Goal: Task Accomplishment & Management: Use online tool/utility

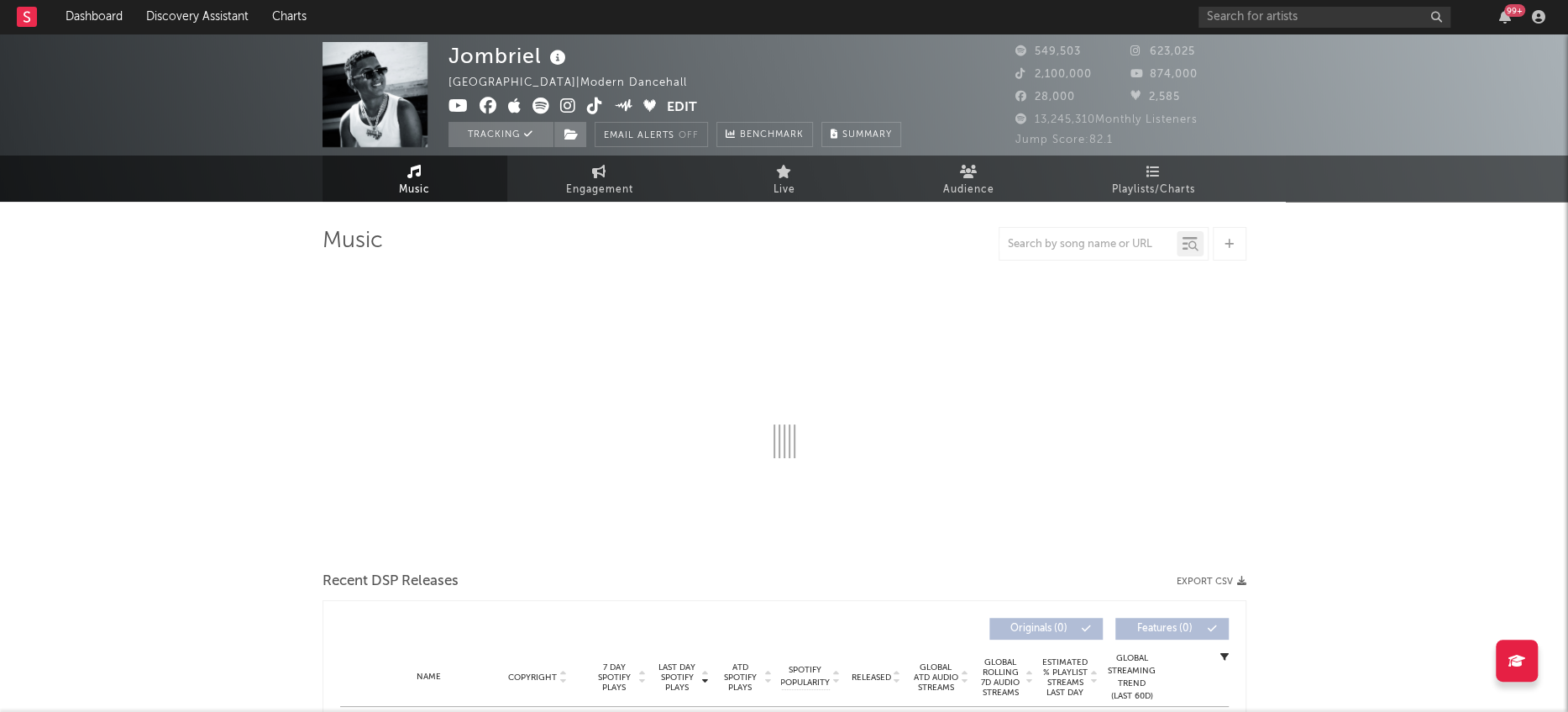
select select "6m"
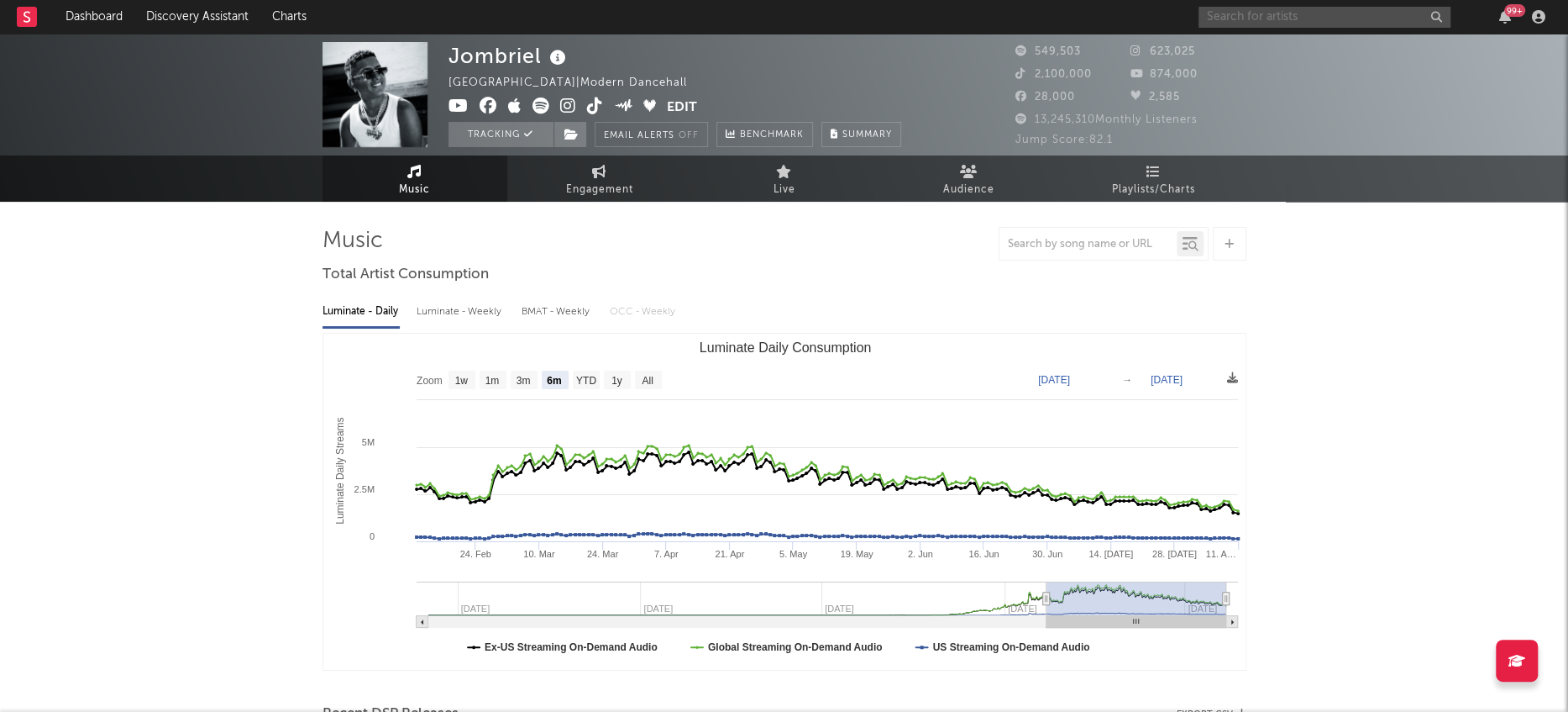
click at [1352, 14] on input "text" at bounding box center [1324, 18] width 252 height 21
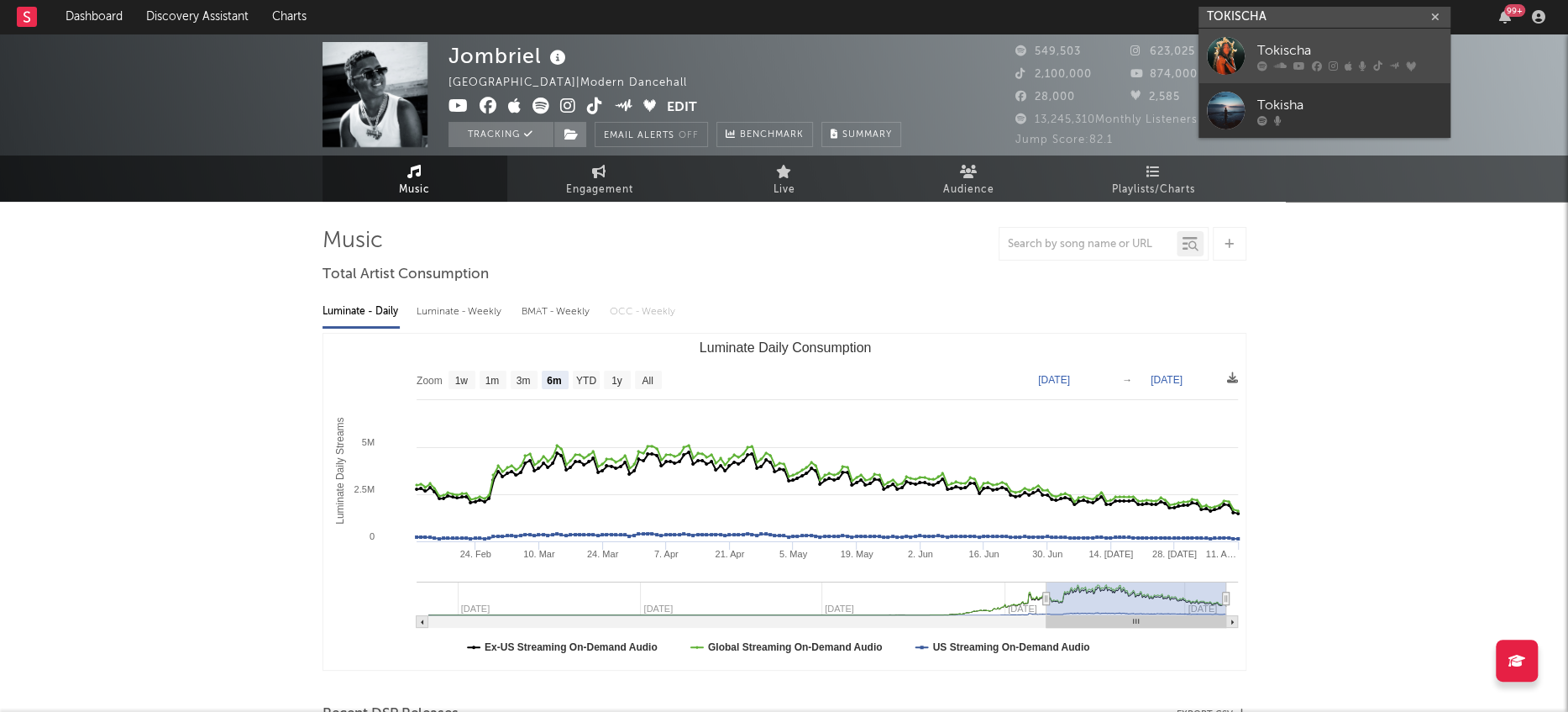
type input "TOKISCHA"
click at [1235, 56] on div at bounding box center [1226, 55] width 38 height 38
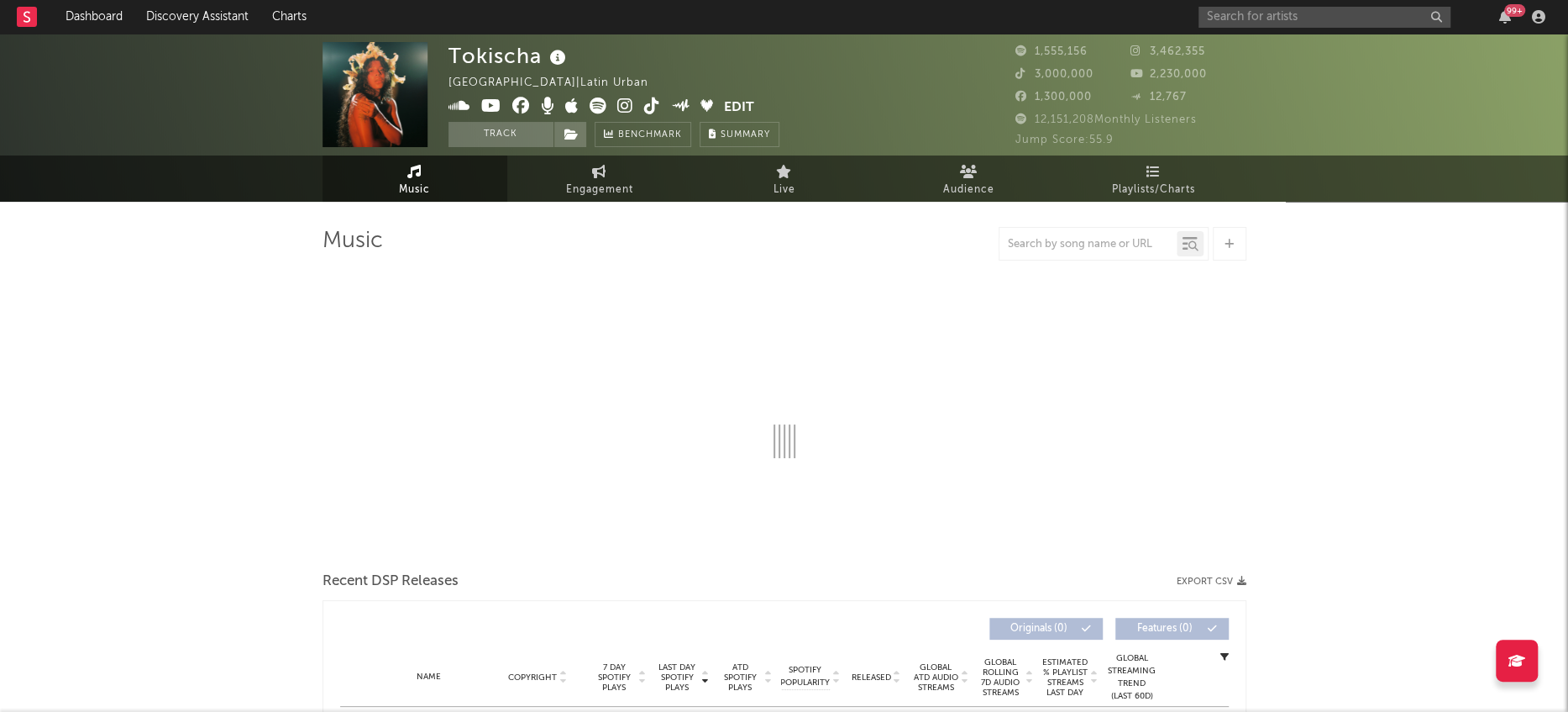
select select "6m"
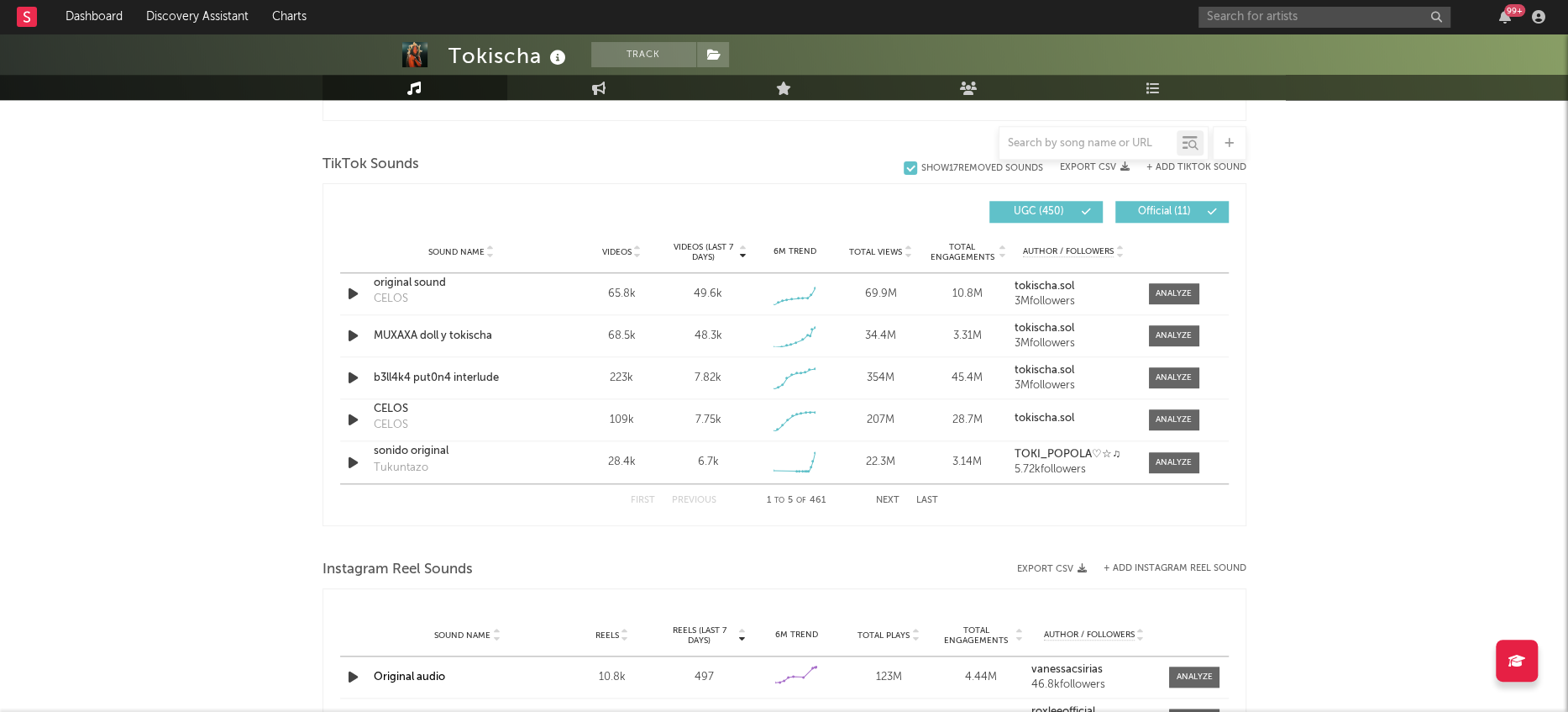
scroll to position [1075, 0]
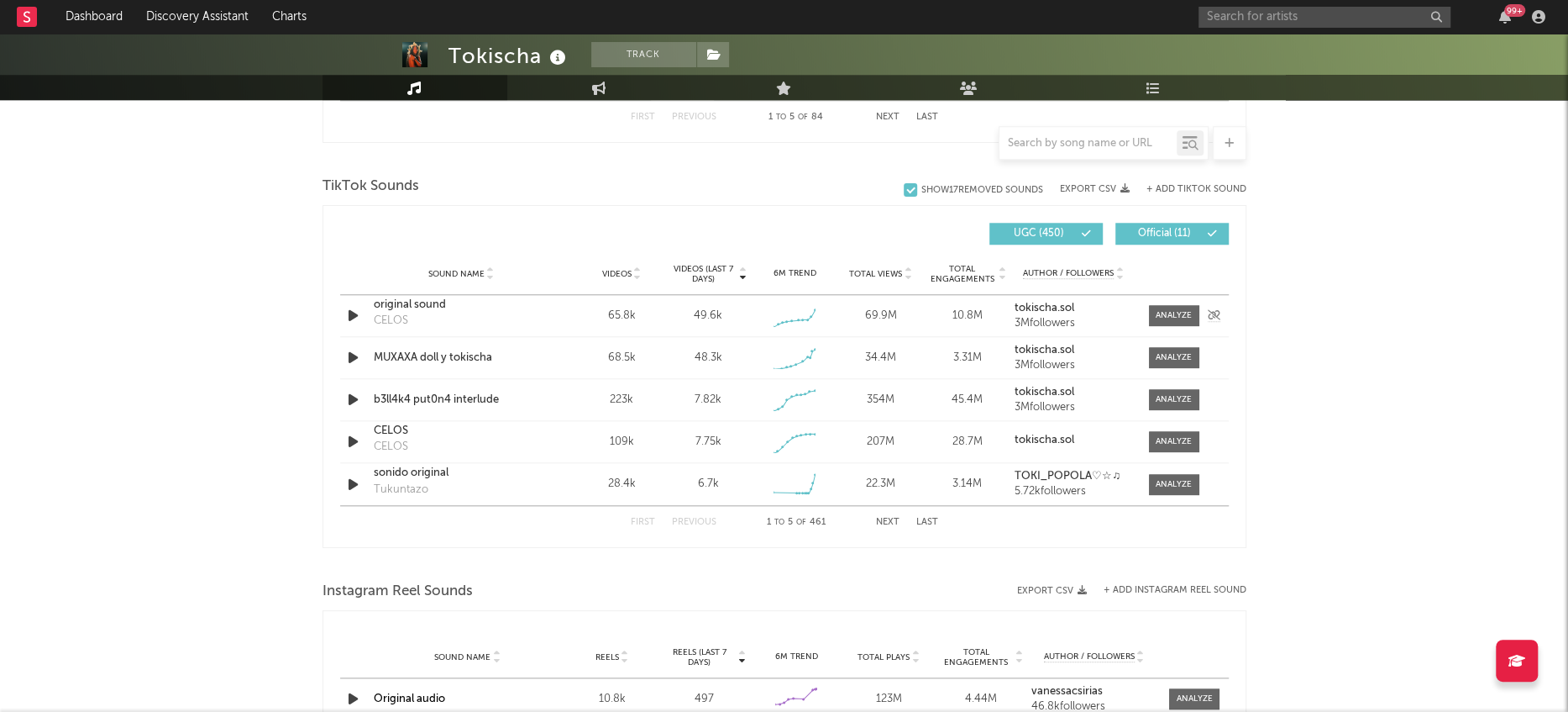
click at [357, 310] on icon "button" at bounding box center [353, 316] width 18 height 21
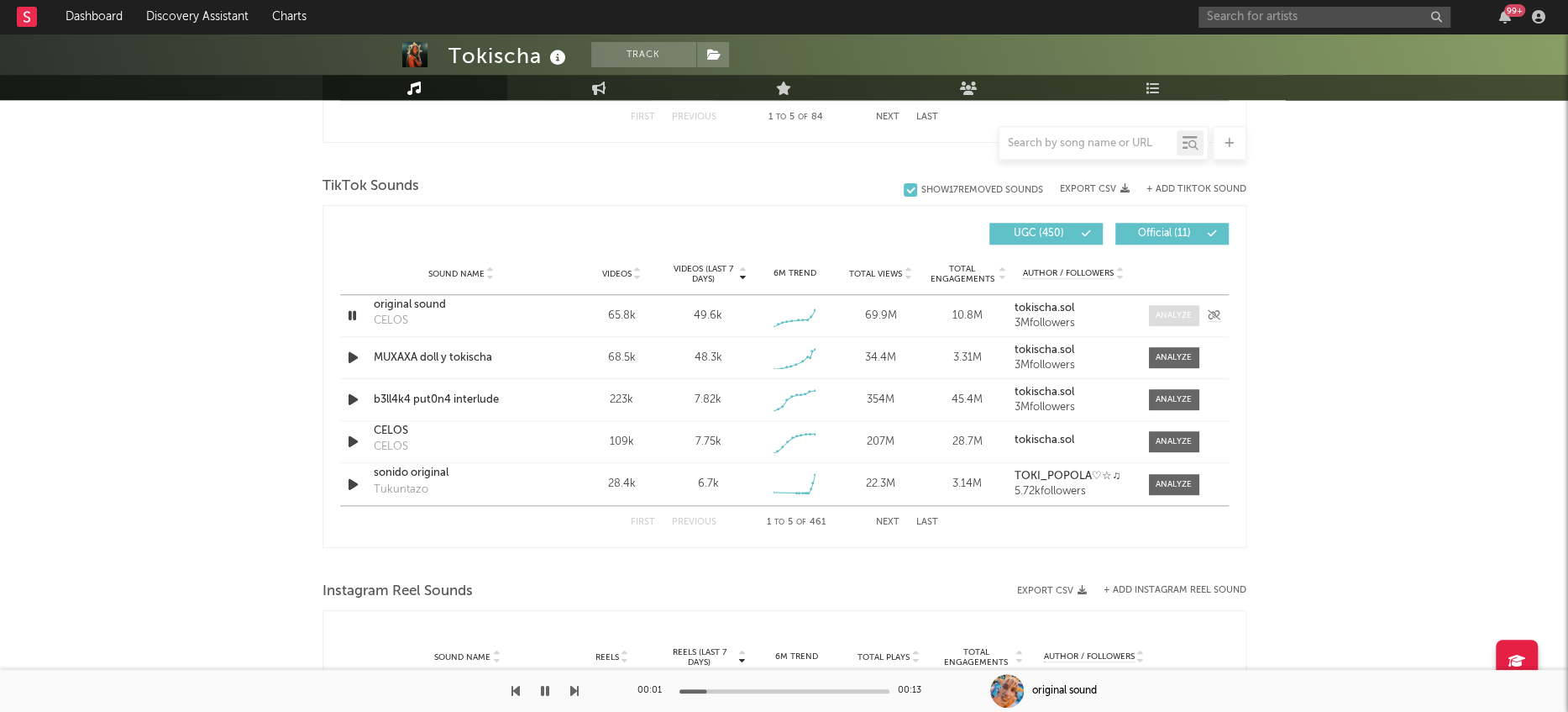
click at [1172, 316] on div at bounding box center [1174, 315] width 36 height 12
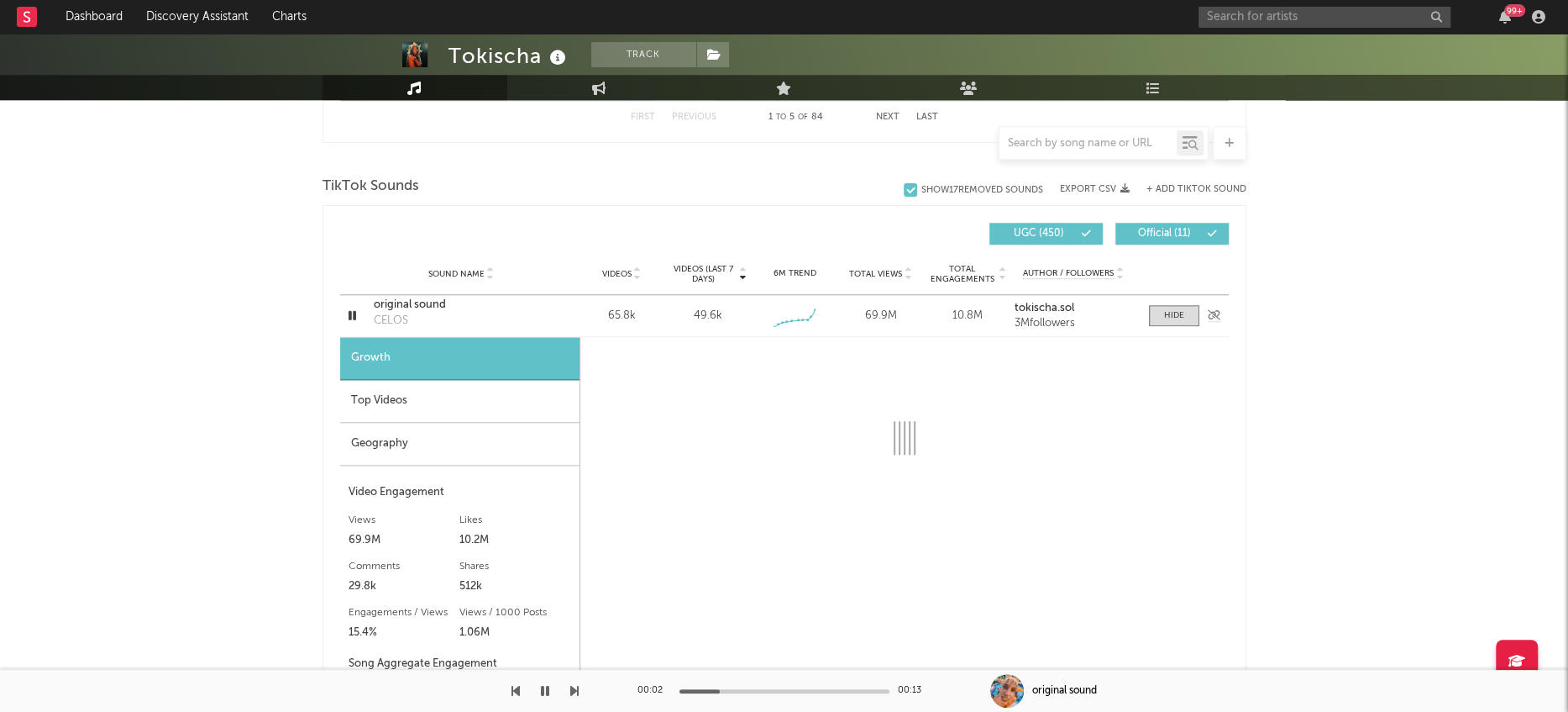
select select "1w"
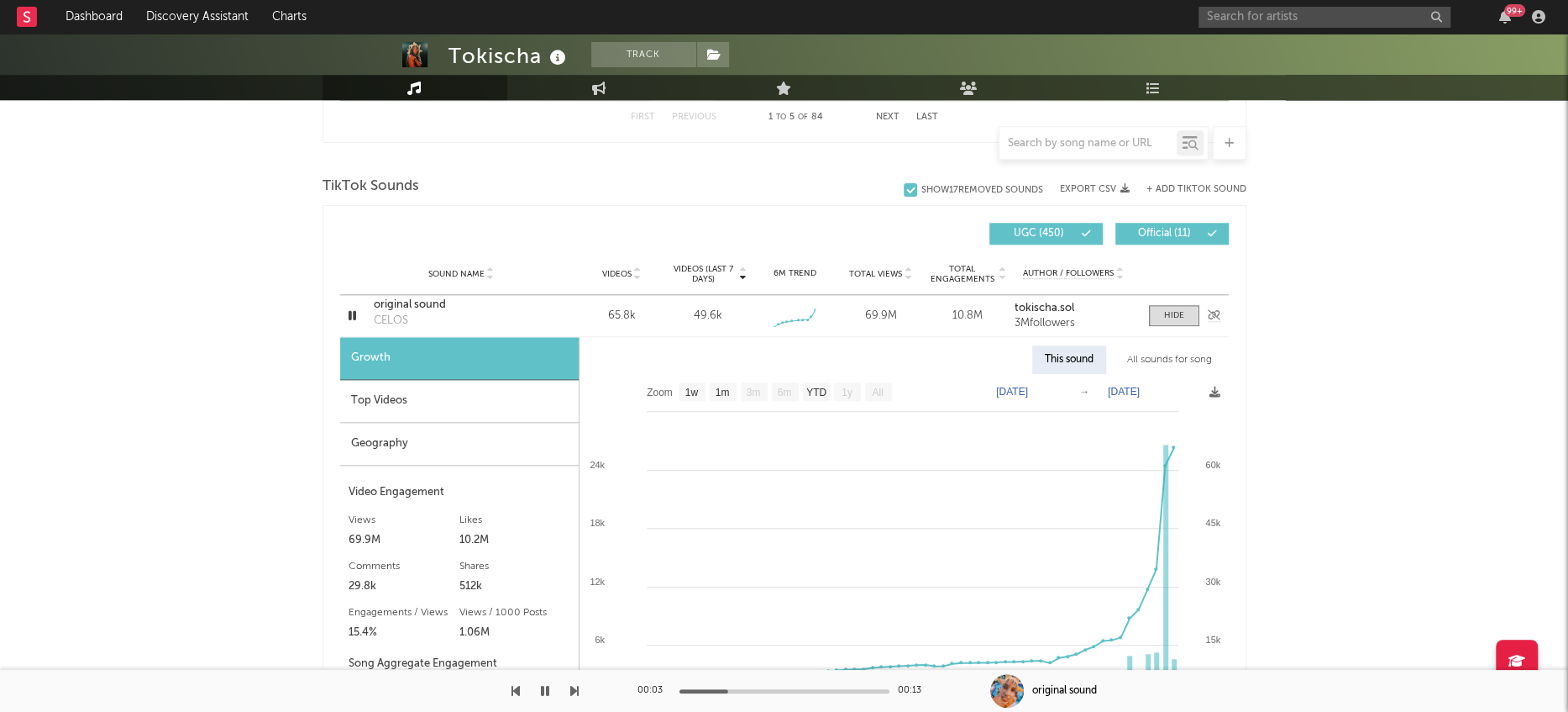
click at [349, 310] on icon "button" at bounding box center [352, 316] width 16 height 21
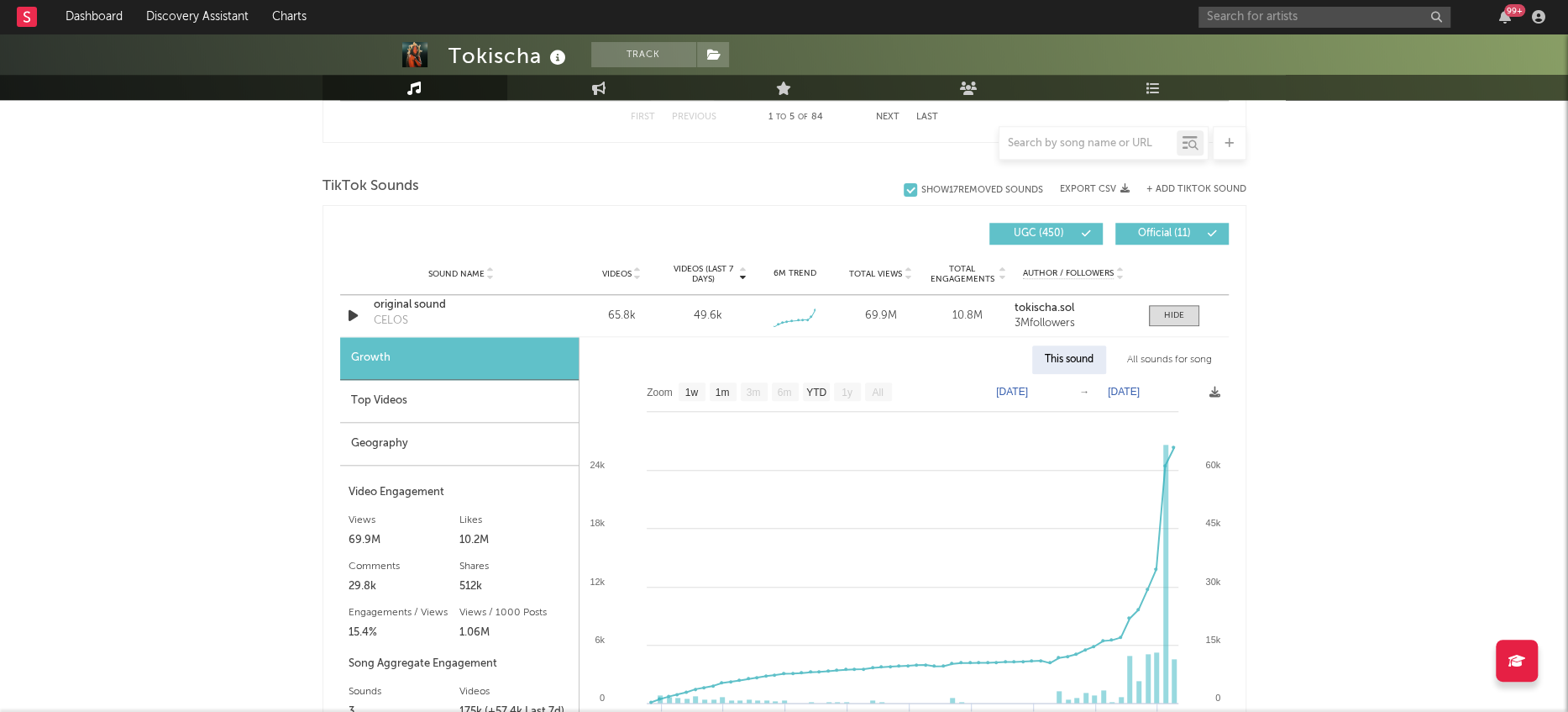
click at [389, 449] on div "Geography" at bounding box center [459, 444] width 238 height 43
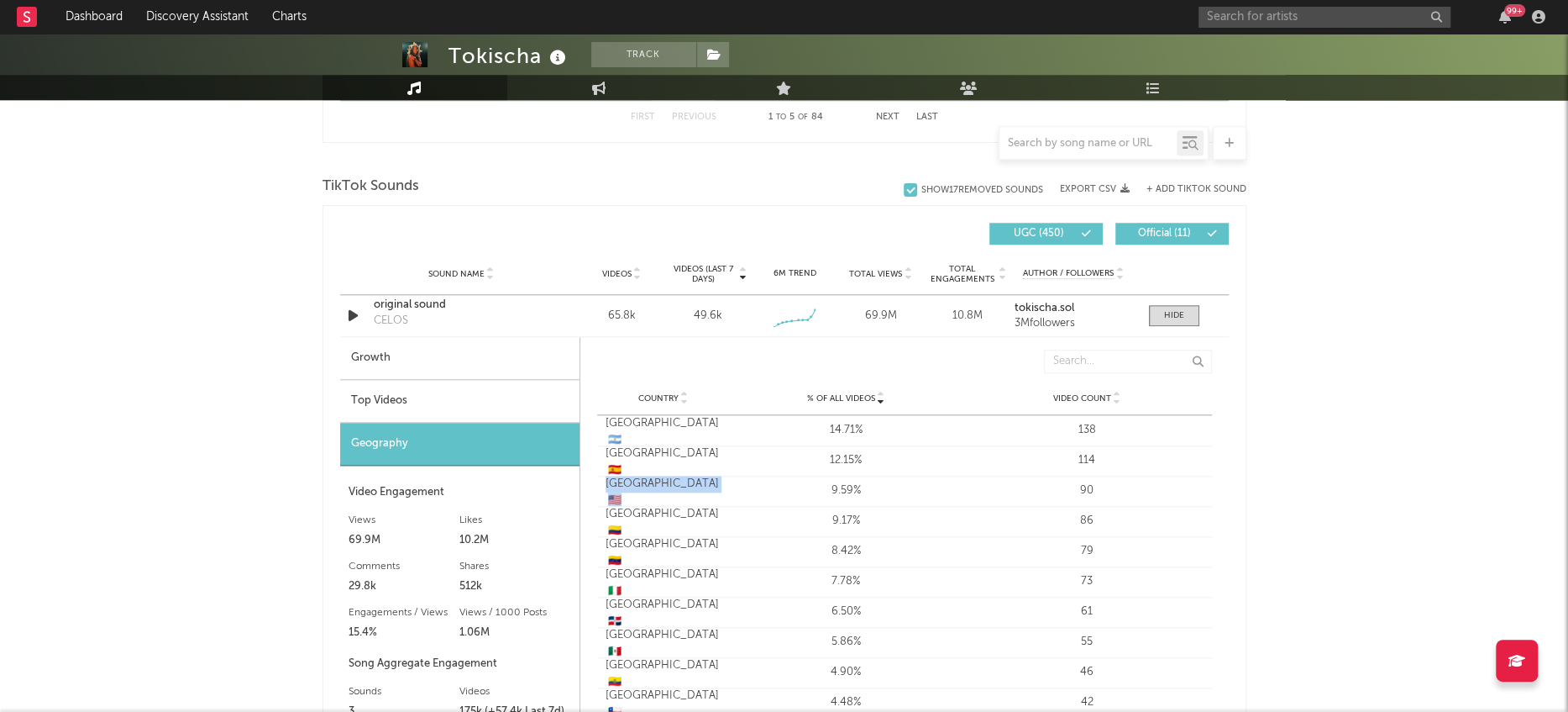
drag, startPoint x: 603, startPoint y: 490, endPoint x: 710, endPoint y: 489, distance: 107.0
click at [711, 488] on div "Country United States 🇺🇸" at bounding box center [662, 490] width 128 height 30
click at [1247, 395] on div "Tokischa Track Dominican Republic | Latin Urban Edit Track Benchmark Summary 1,…" at bounding box center [784, 459] width 1568 height 3001
click at [1240, 20] on input "text" at bounding box center [1324, 18] width 252 height 21
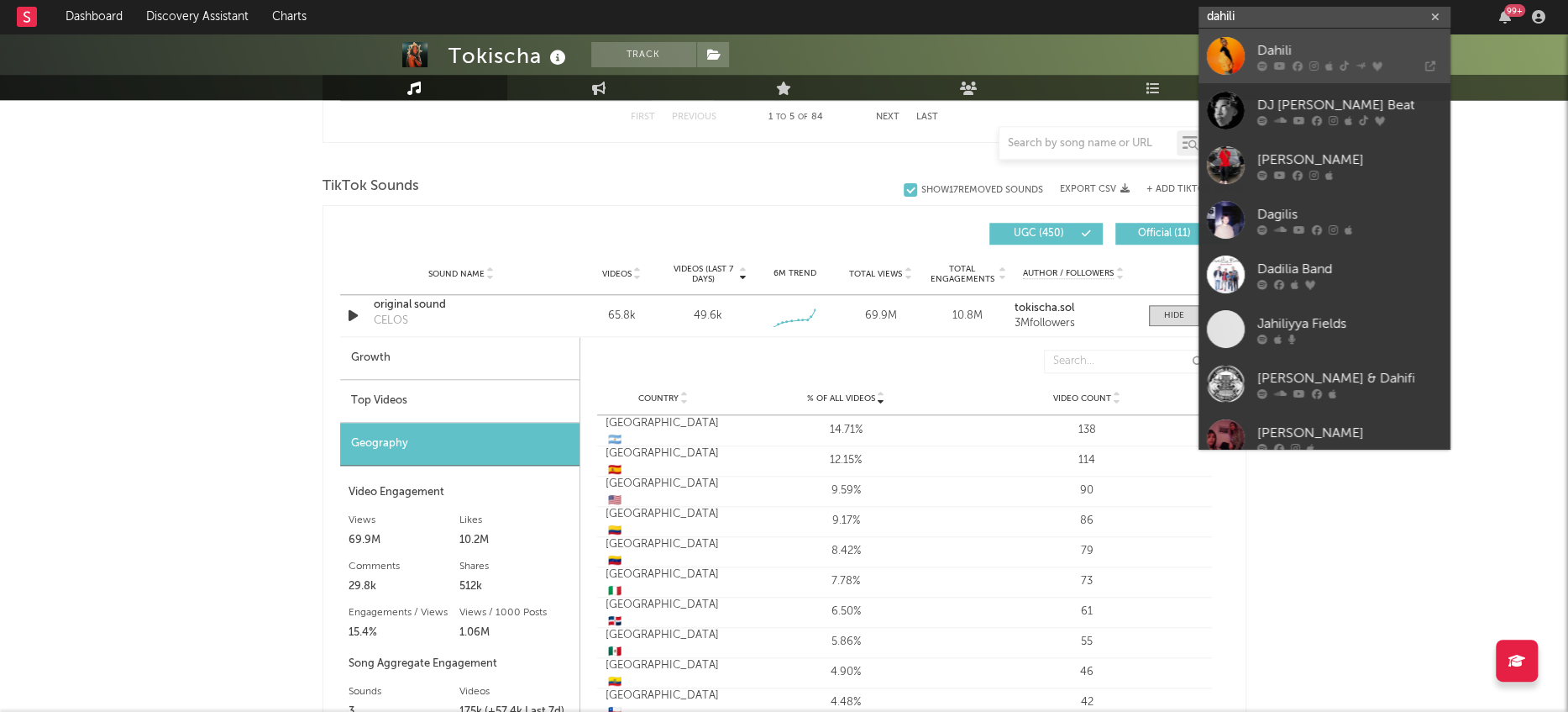
type input "dahili"
click at [1224, 48] on div at bounding box center [1226, 55] width 38 height 38
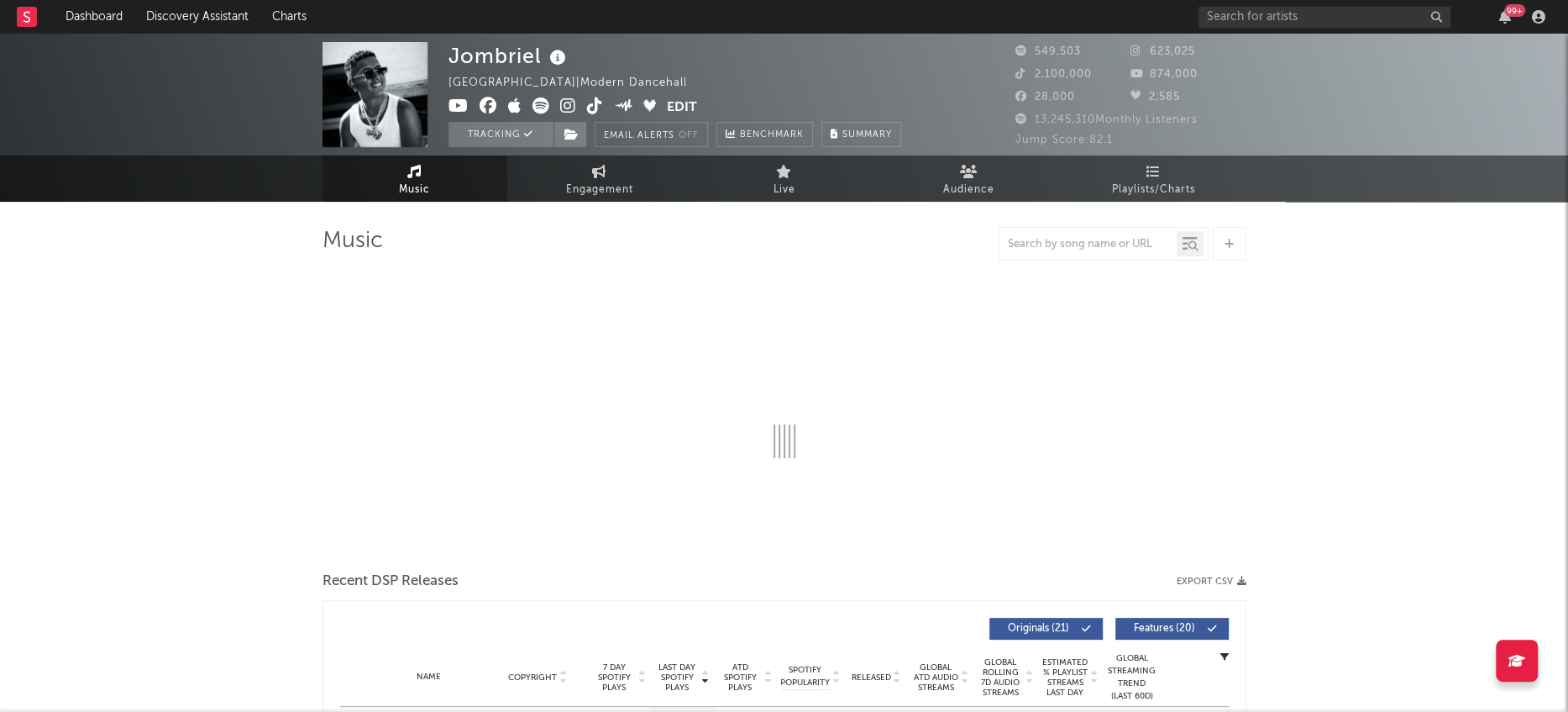
select select "6m"
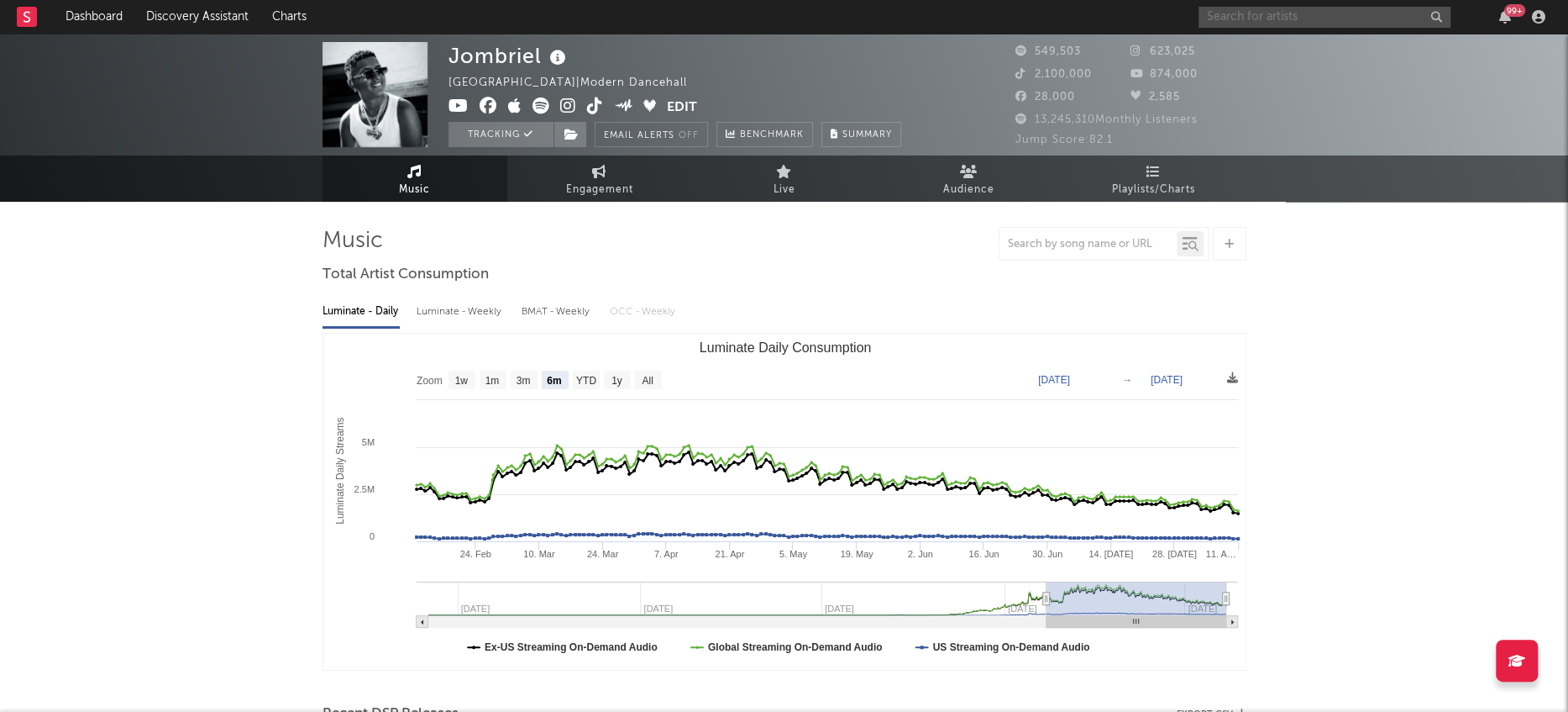
click at [1352, 12] on input "text" at bounding box center [1324, 18] width 252 height 21
click at [1299, 20] on input "[PERSON_NAME]" at bounding box center [1324, 18] width 252 height 21
click at [1343, 19] on input "[PERSON_NAME]" at bounding box center [1324, 18] width 252 height 21
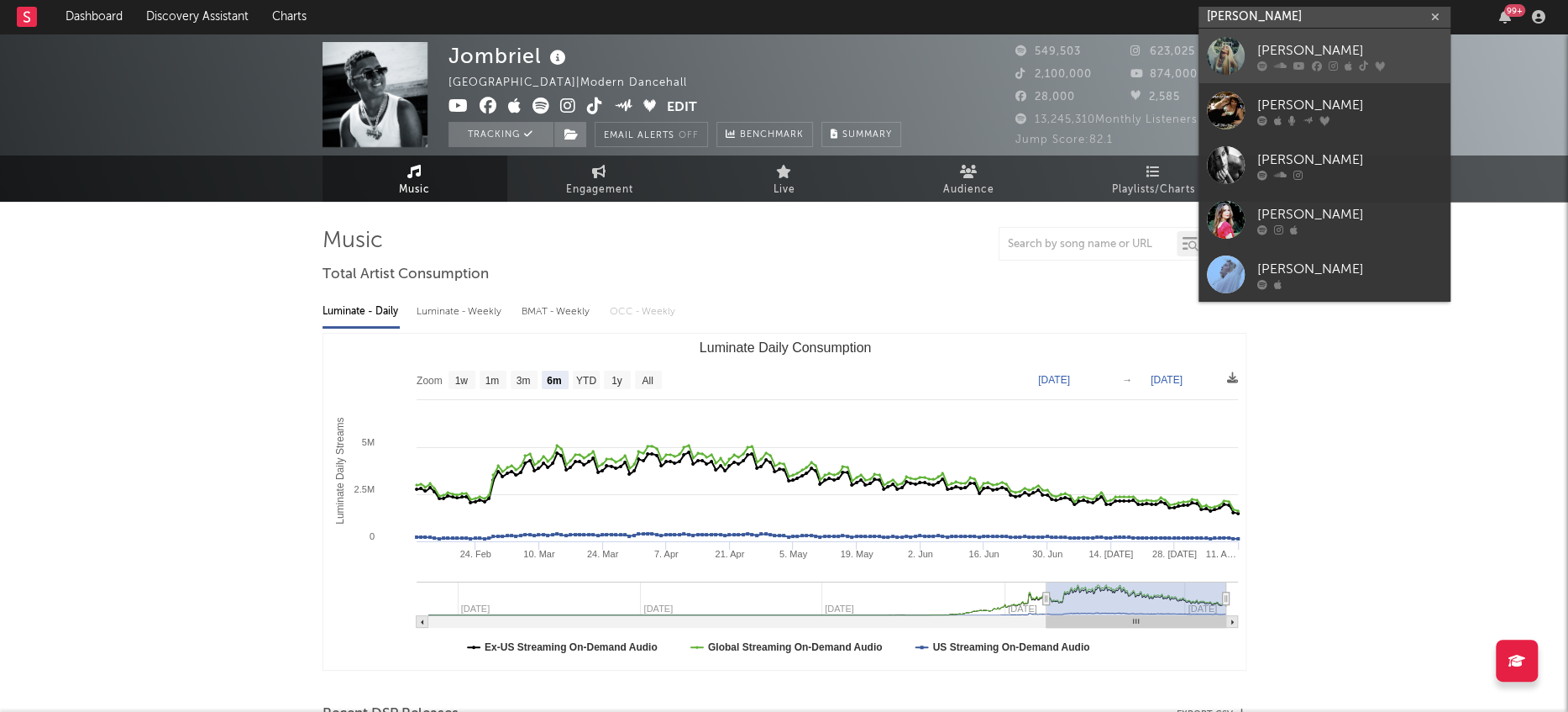
type input "[PERSON_NAME]"
click at [1226, 53] on div at bounding box center [1226, 55] width 38 height 38
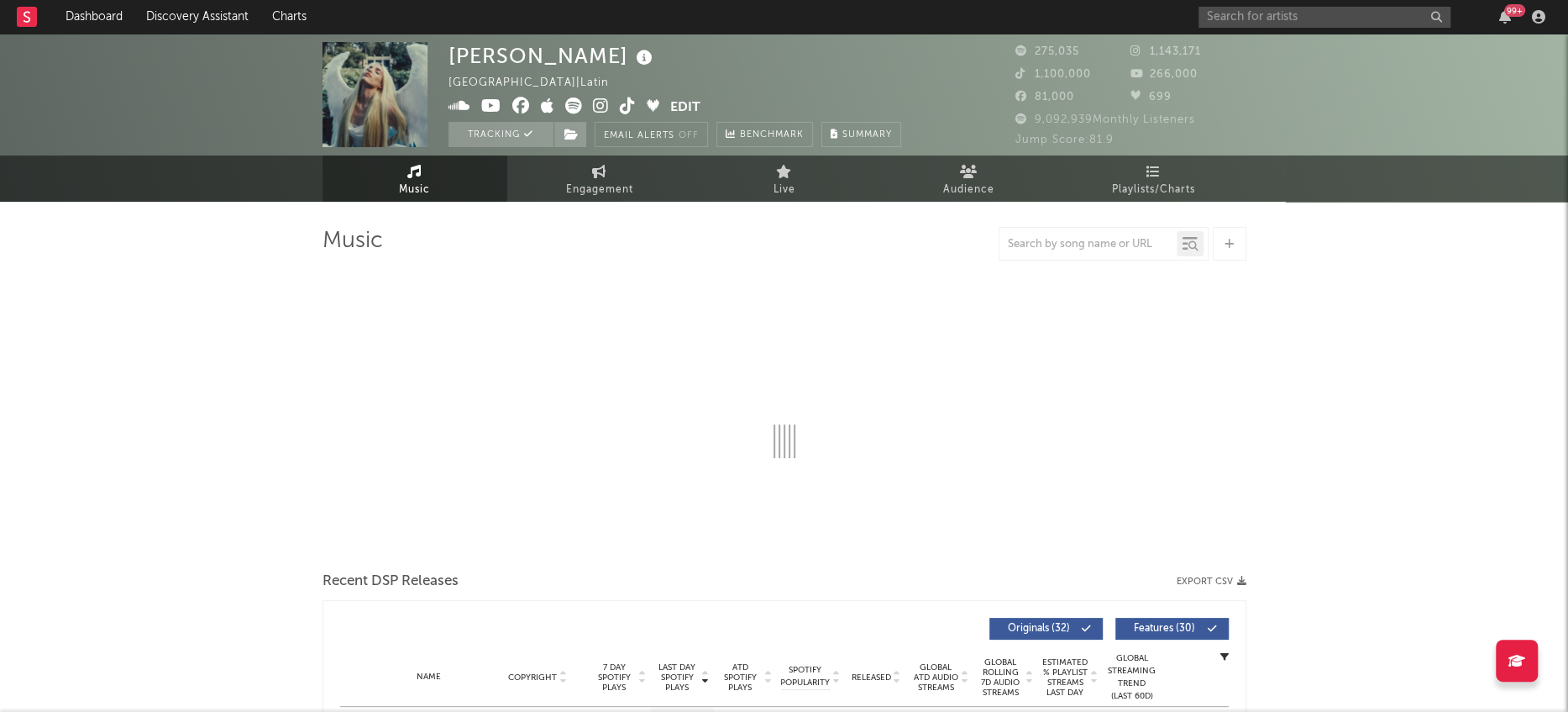
select select "6m"
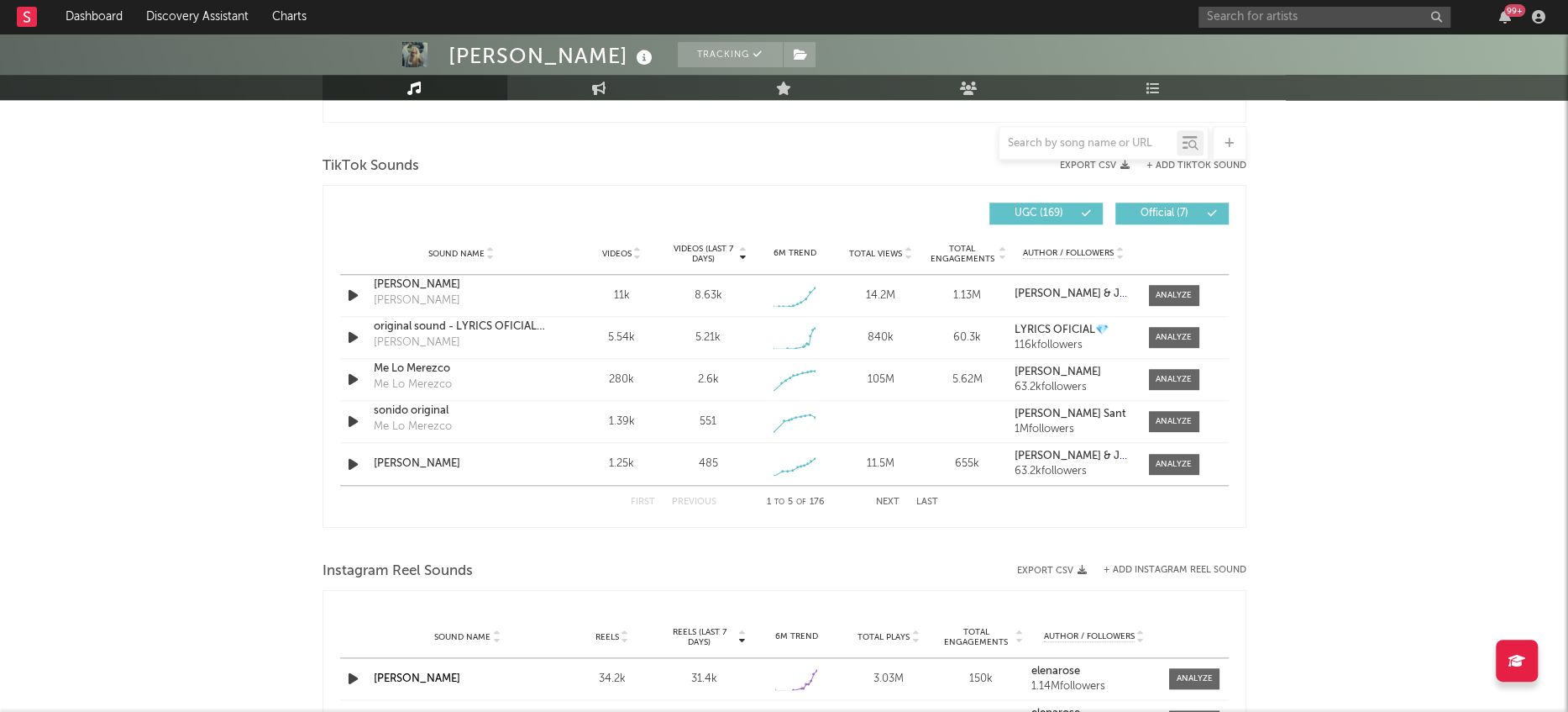
scroll to position [1093, 0]
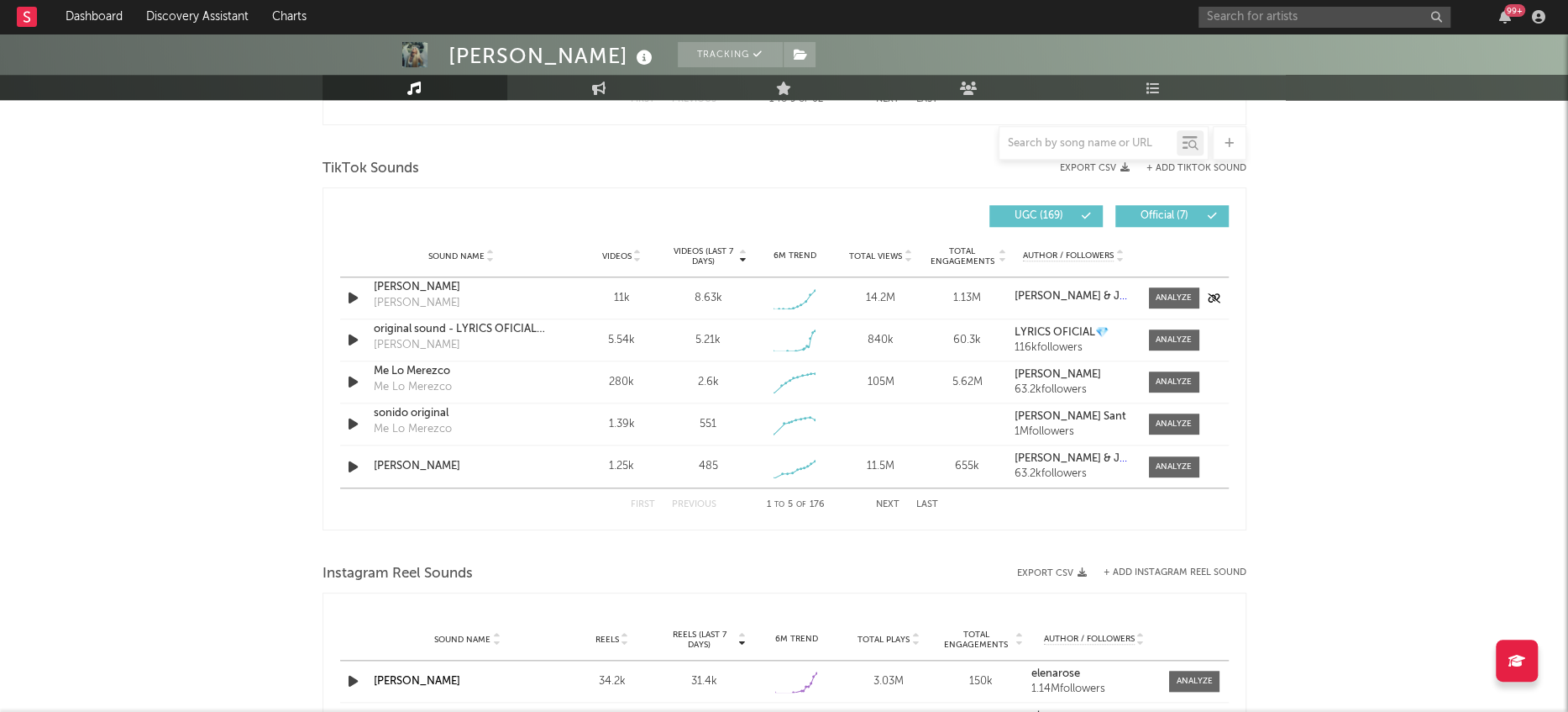
click at [345, 291] on icon "button" at bounding box center [353, 298] width 18 height 21
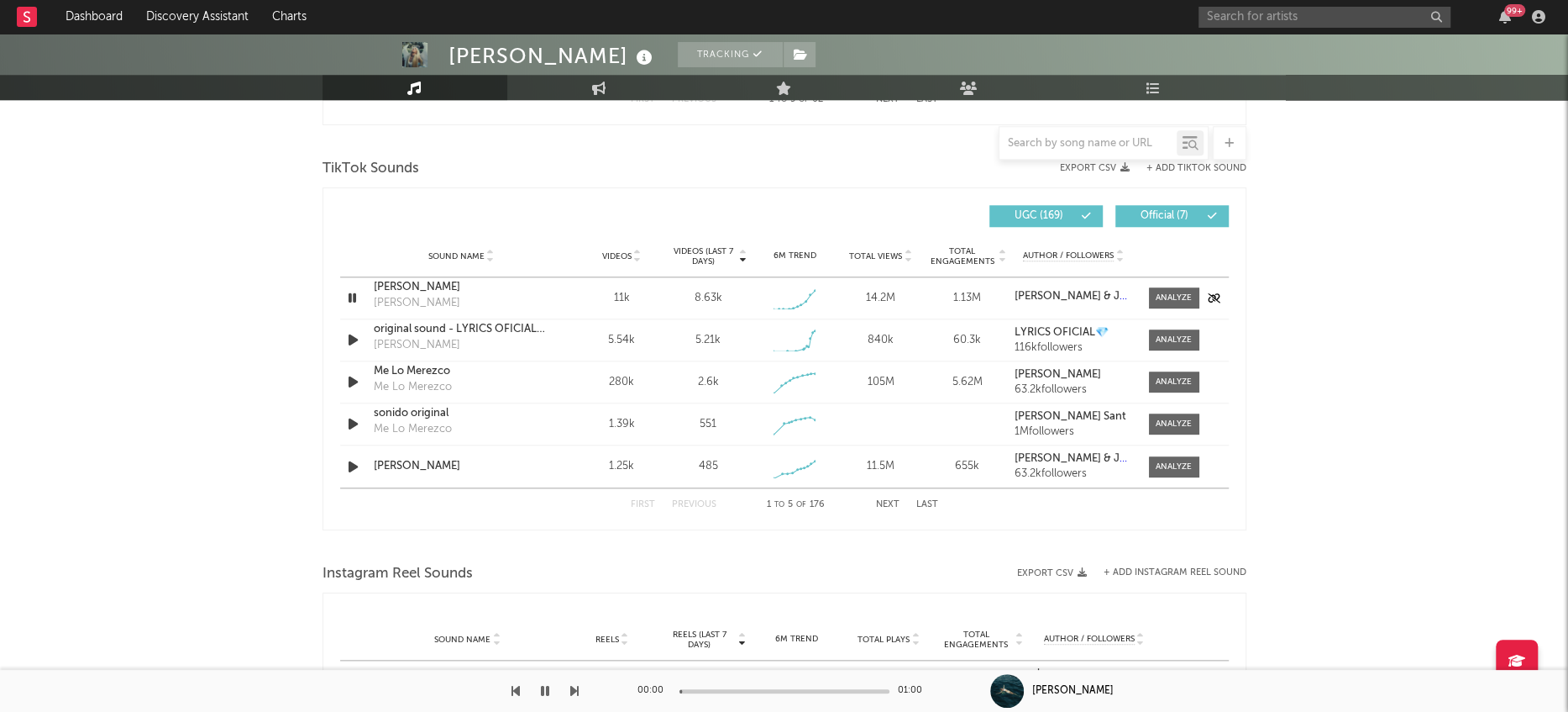
click at [345, 291] on icon "button" at bounding box center [352, 298] width 16 height 21
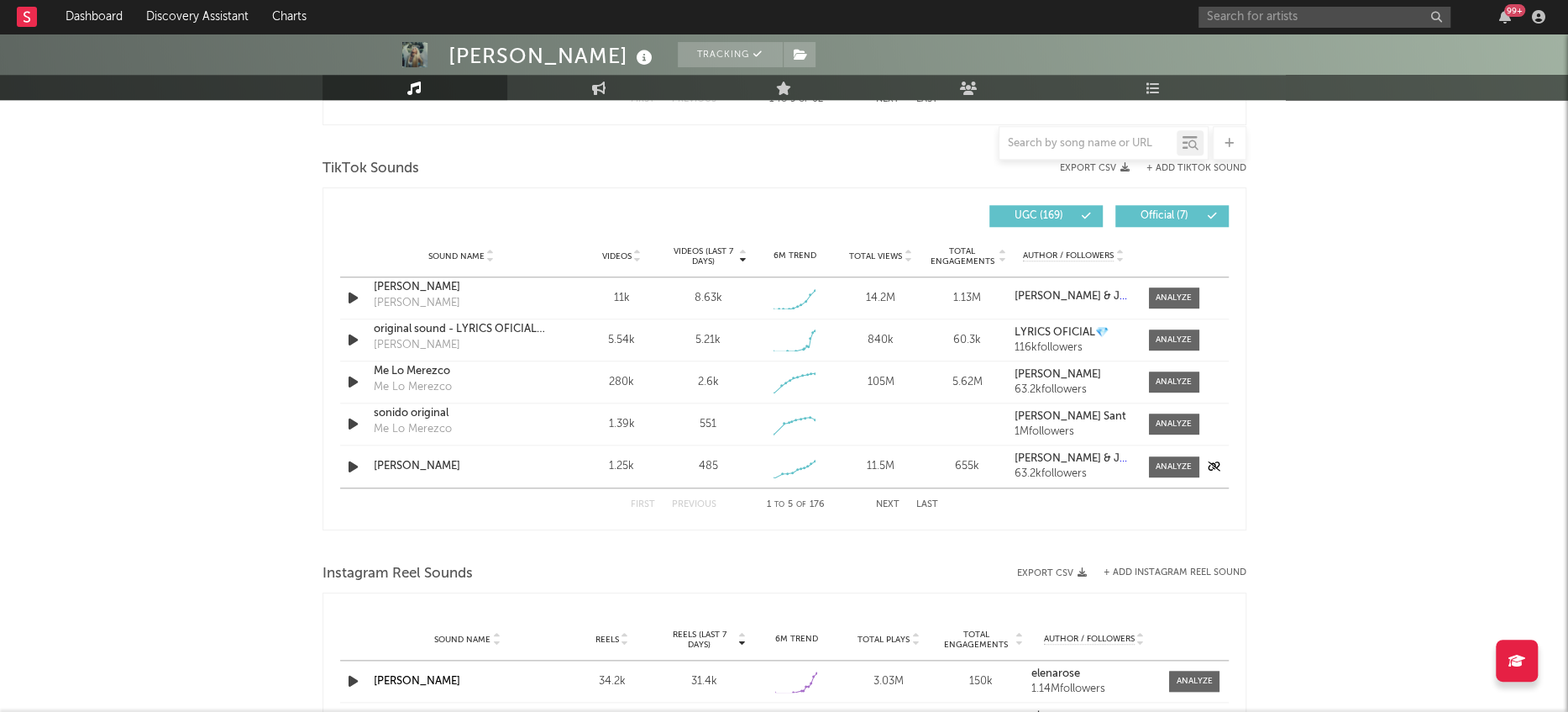
click at [348, 464] on icon "button" at bounding box center [353, 466] width 18 height 21
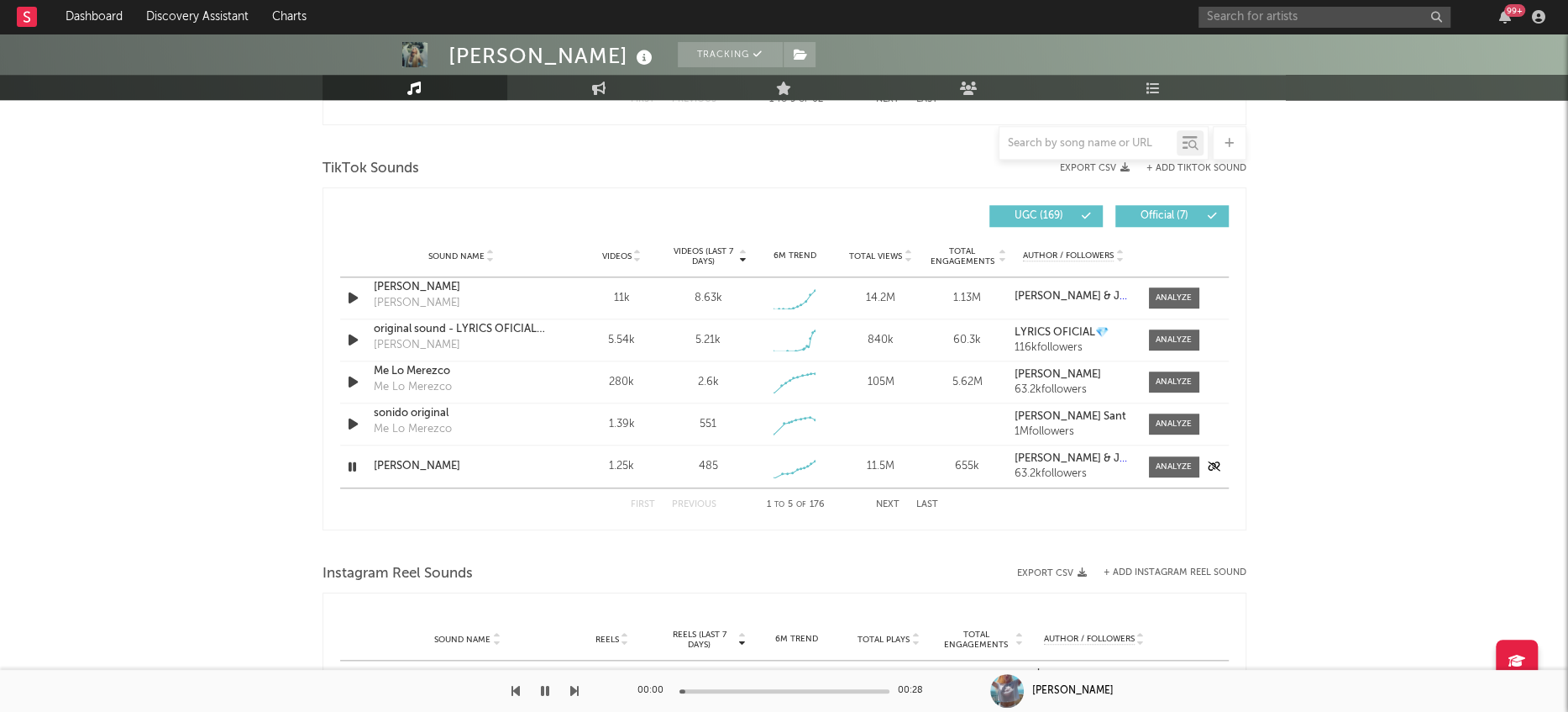
click at [348, 464] on icon "button" at bounding box center [352, 466] width 16 height 21
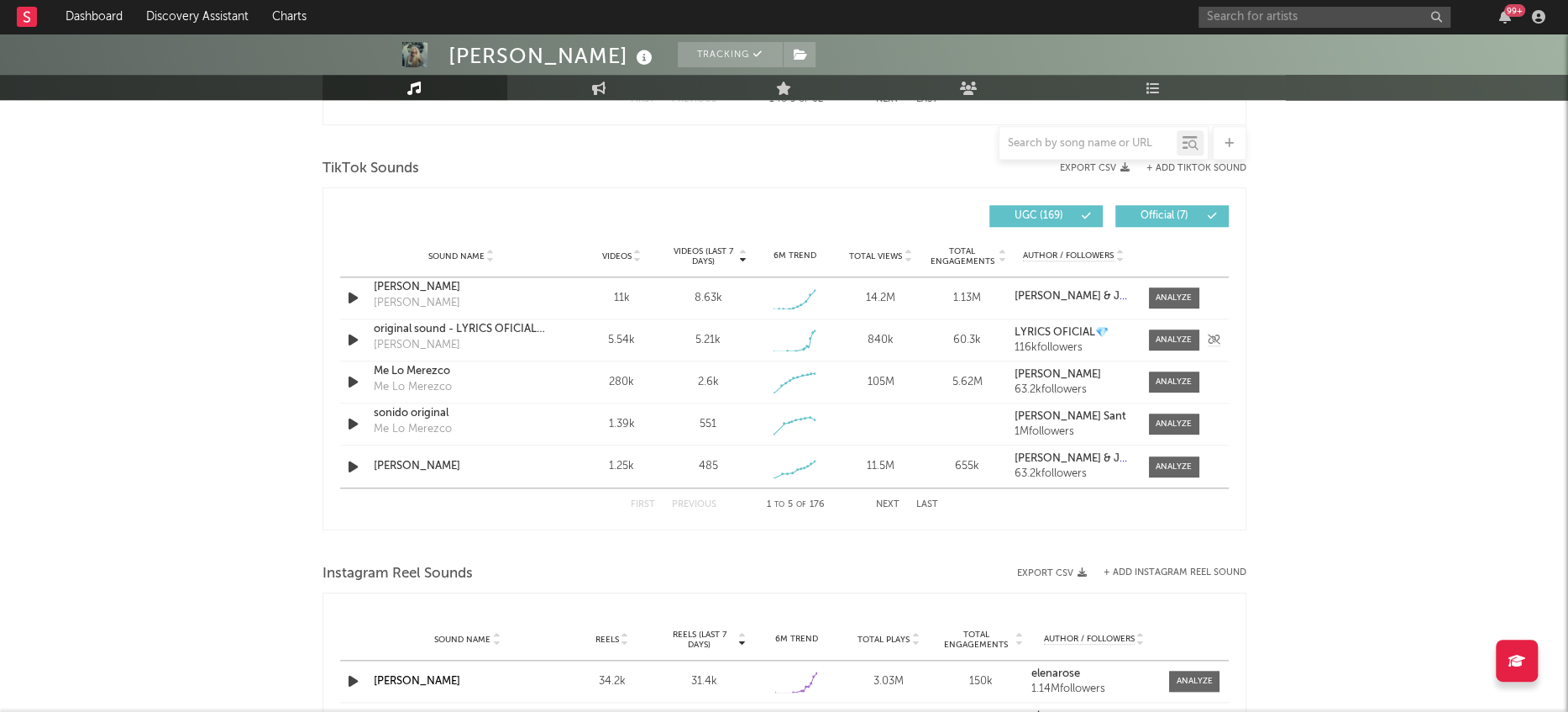
click at [351, 341] on icon "button" at bounding box center [353, 340] width 18 height 21
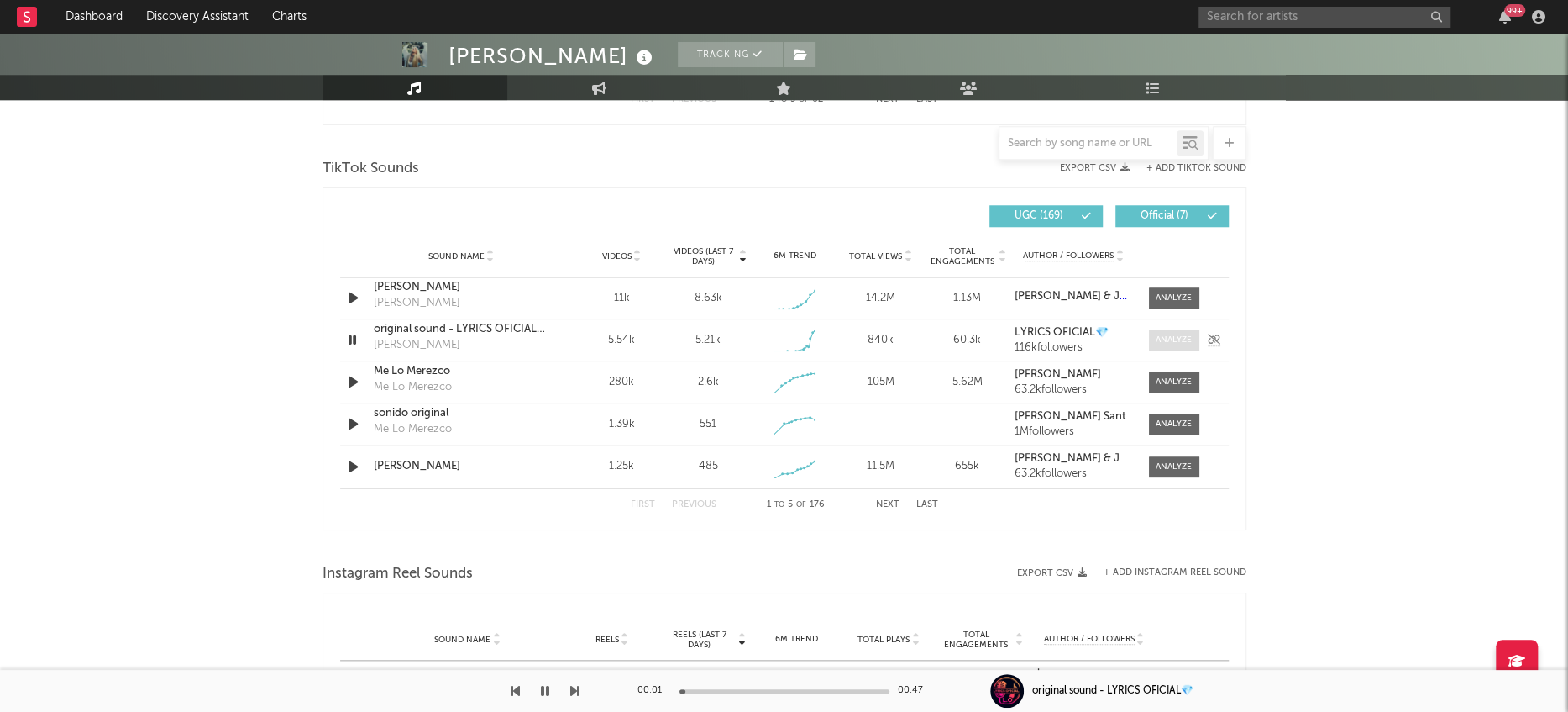
click at [1171, 329] on span at bounding box center [1174, 340] width 50 height 21
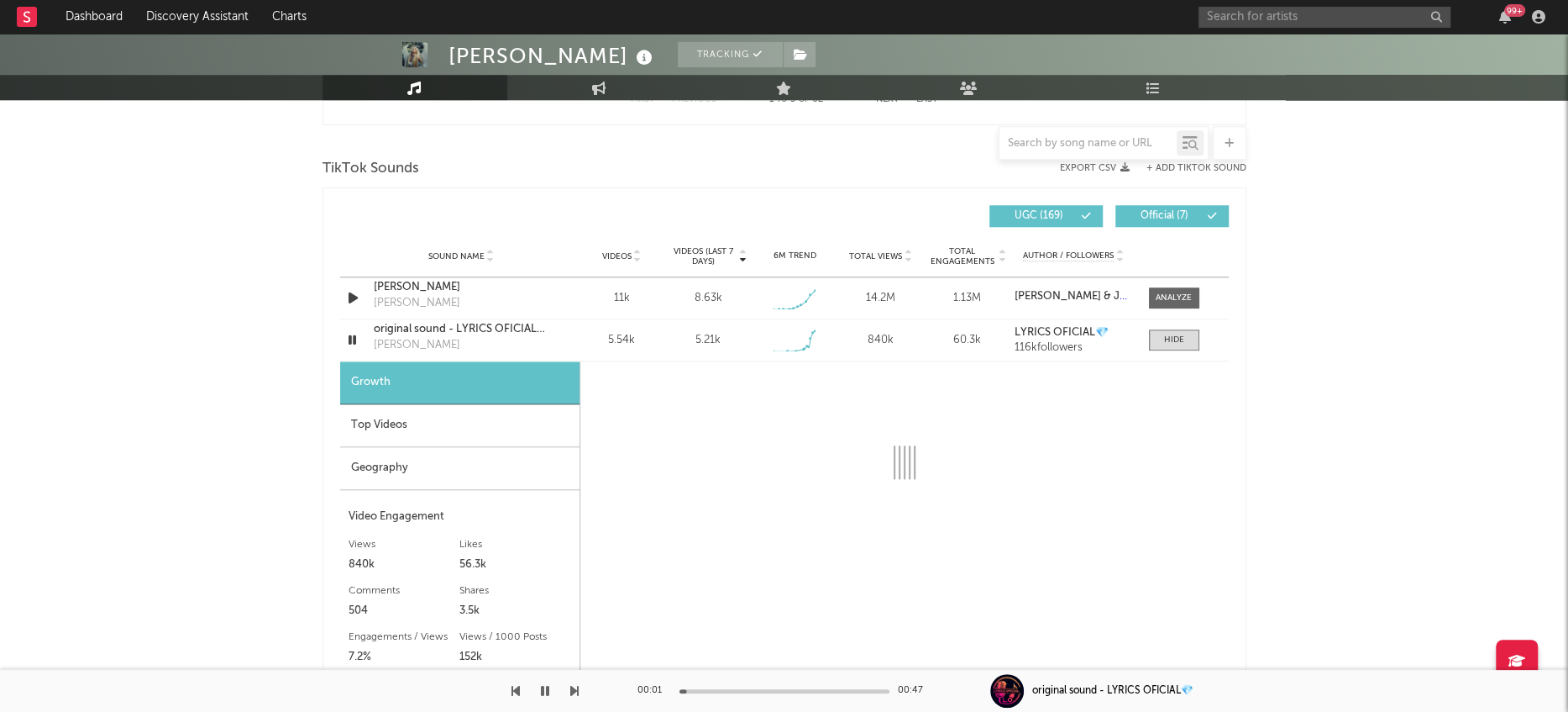
select select "1w"
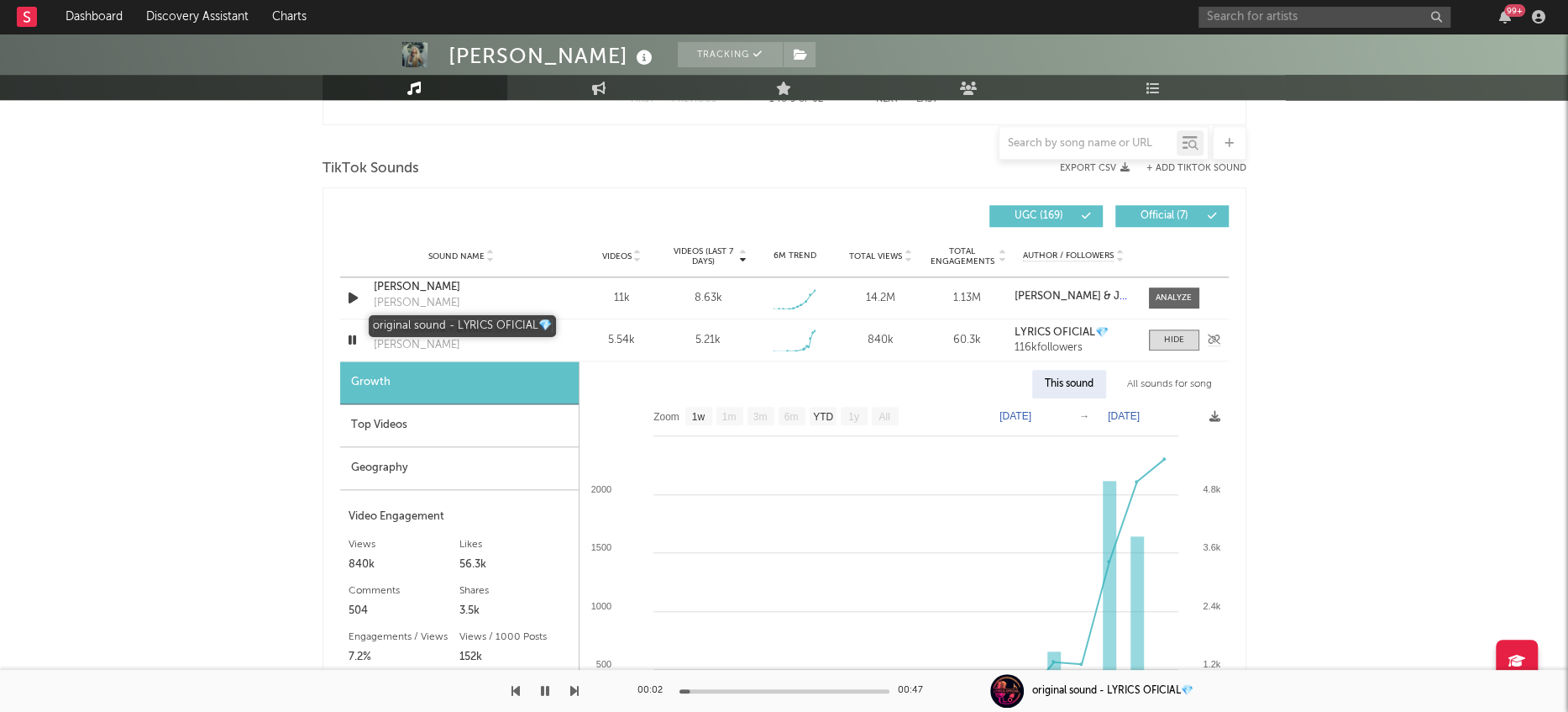
click at [443, 334] on div "original sound - LYRICS OFICIAL💎" at bounding box center [462, 329] width 176 height 17
click at [346, 344] on icon "button" at bounding box center [352, 340] width 16 height 21
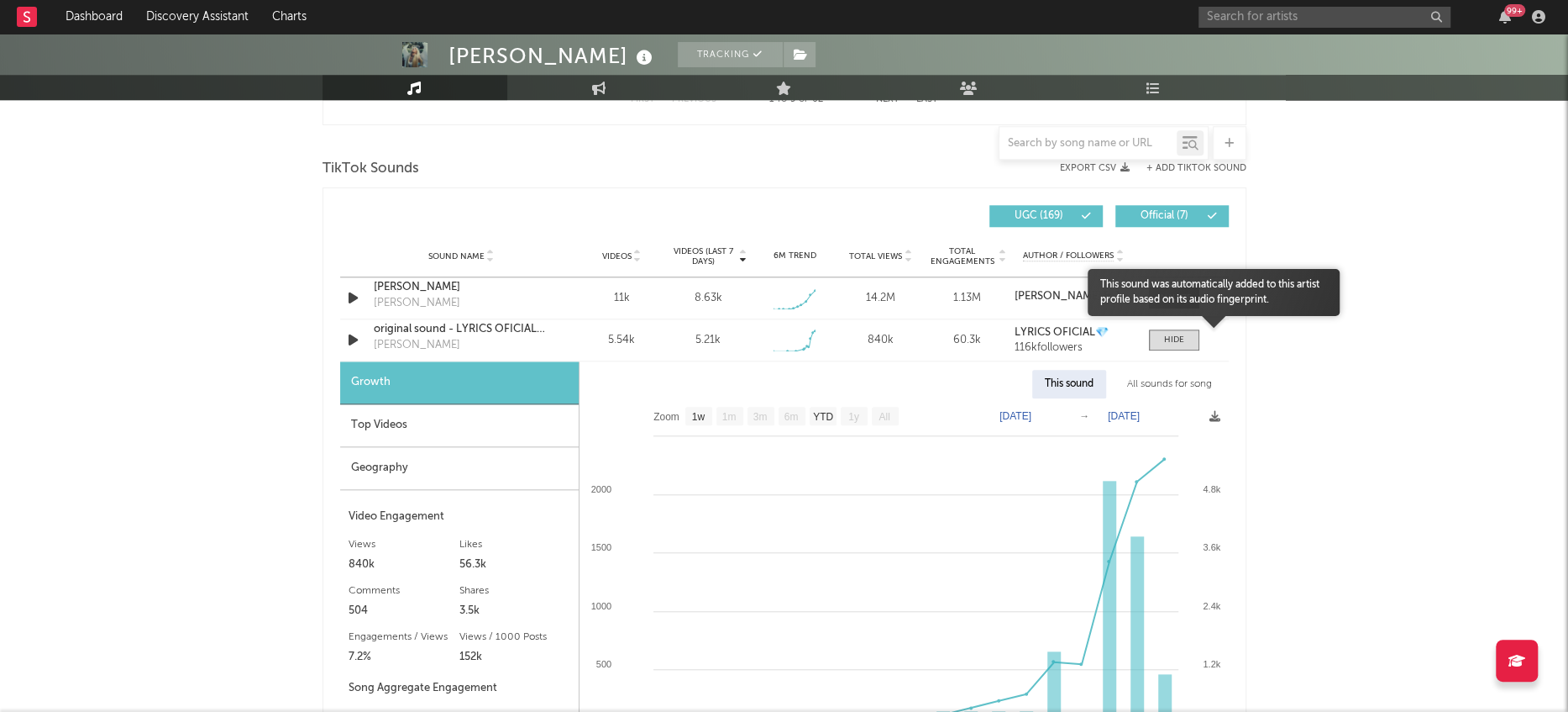
click at [1185, 334] on div at bounding box center [1213, 330] width 252 height 28
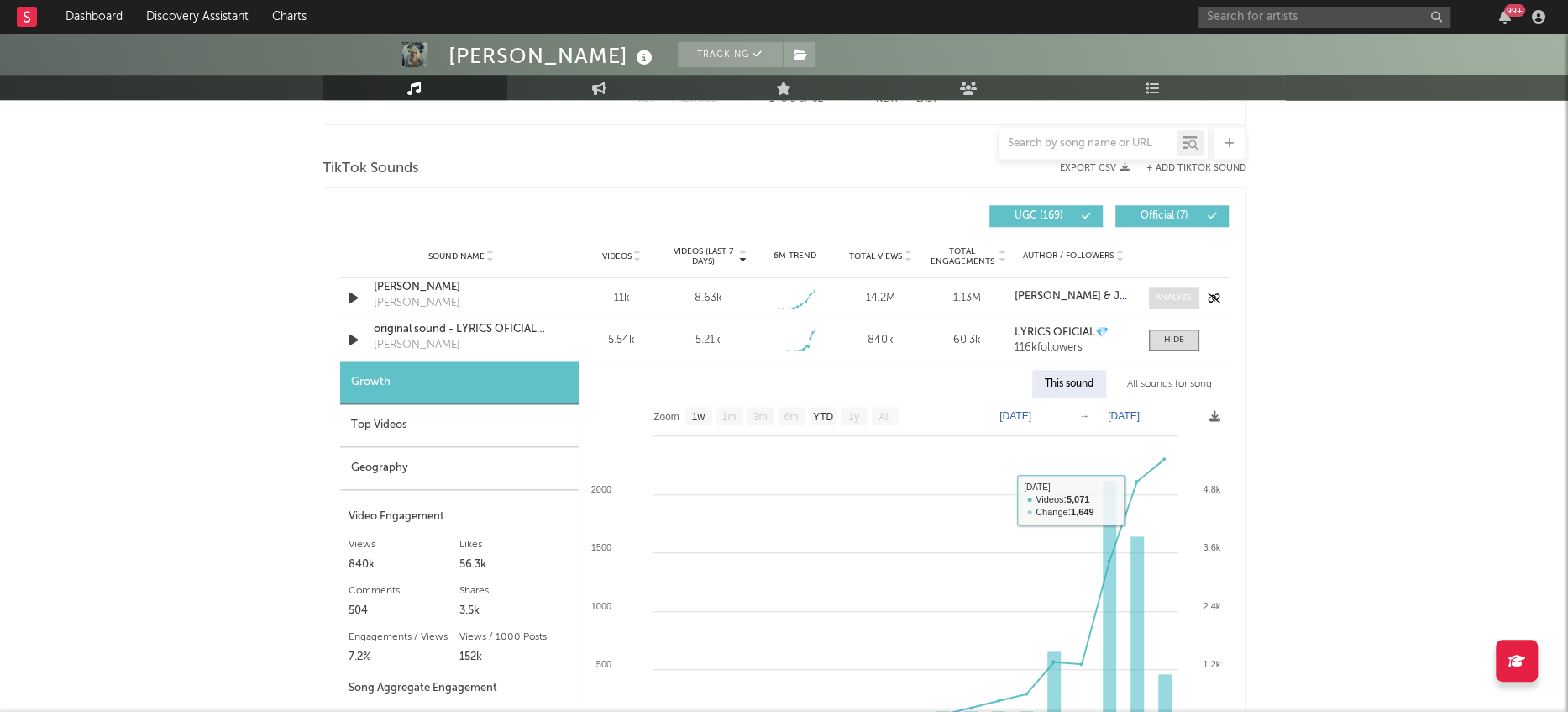
click at [1176, 297] on div at bounding box center [1174, 297] width 36 height 12
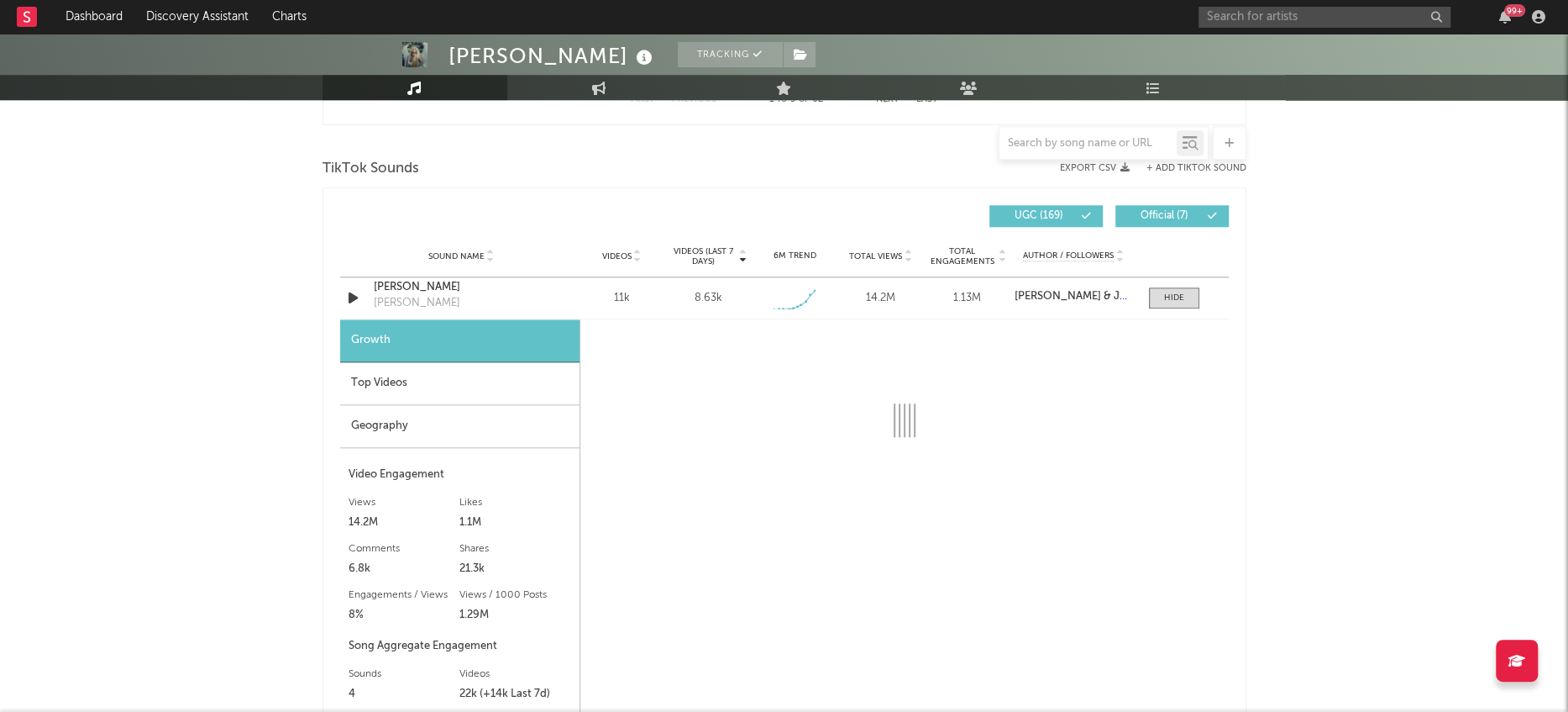
select select "1w"
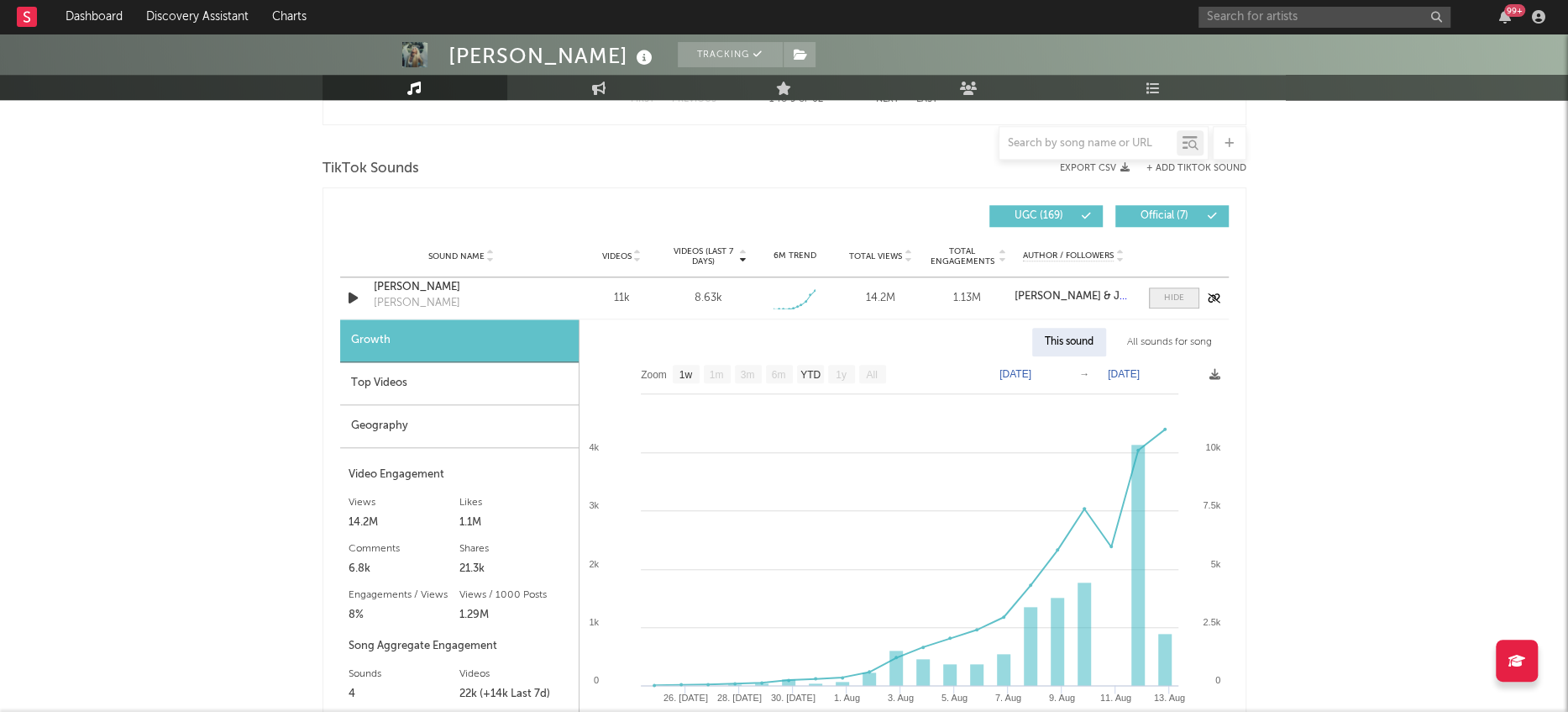
click at [1169, 296] on div at bounding box center [1174, 297] width 20 height 12
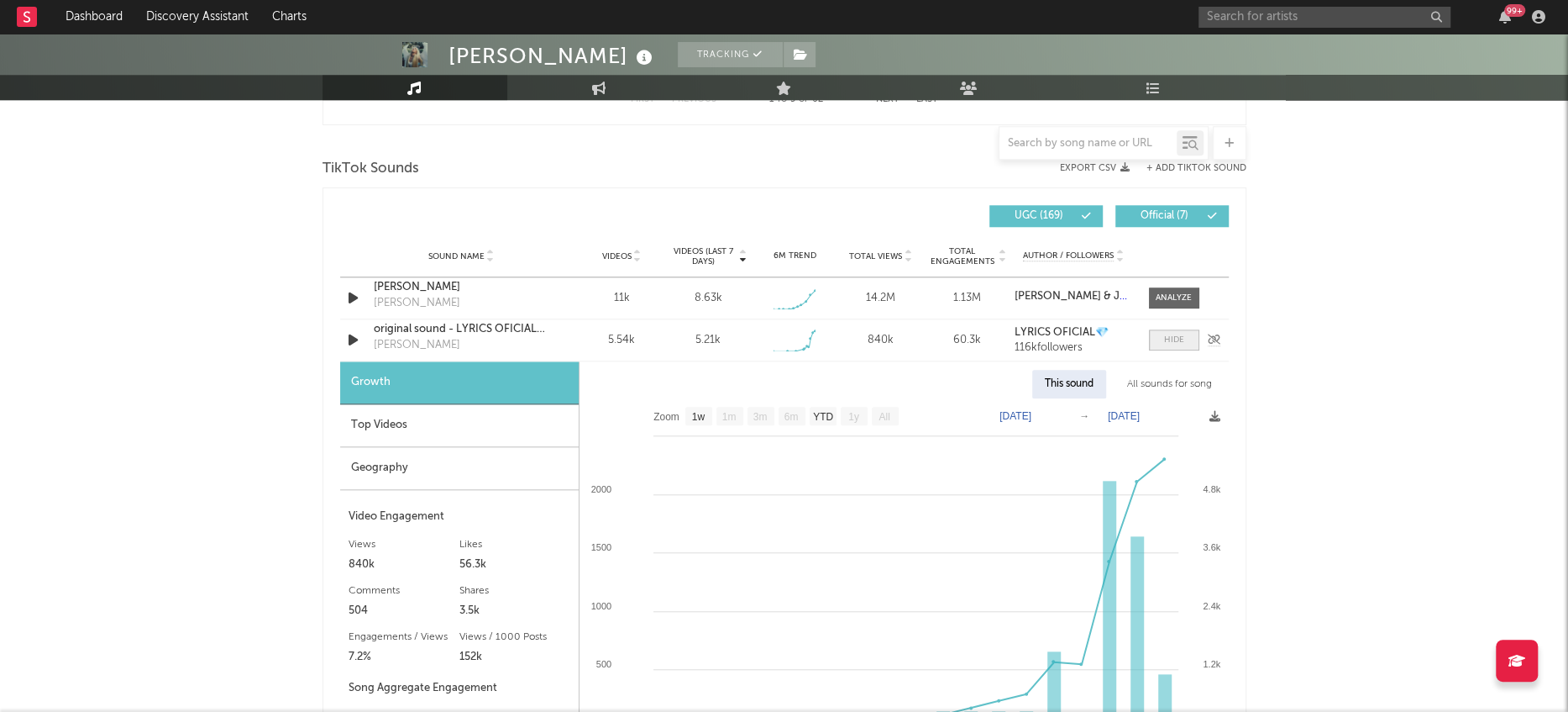
click at [1178, 343] on div at bounding box center [1174, 340] width 20 height 12
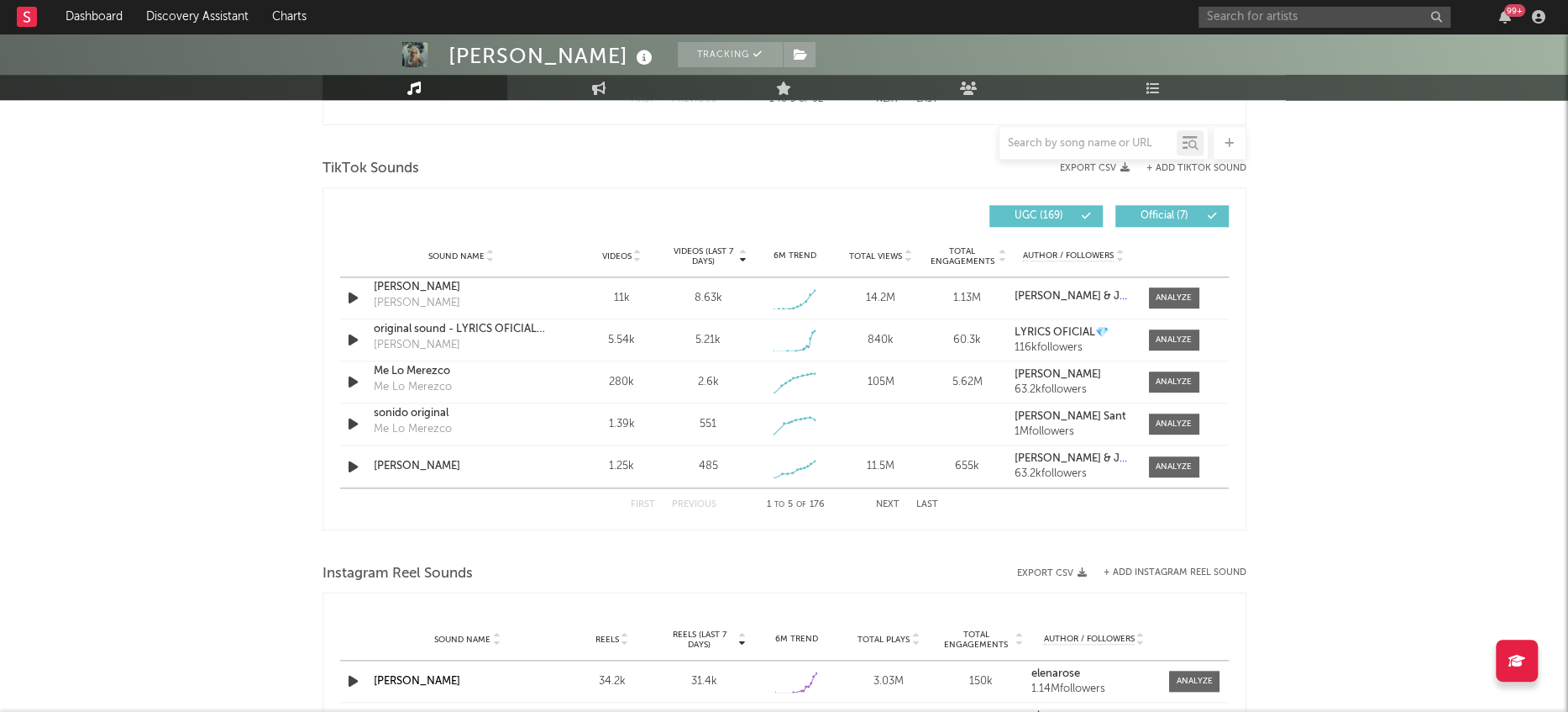
click at [883, 501] on button "Next" at bounding box center [888, 504] width 24 height 10
click at [688, 505] on button "Previous" at bounding box center [694, 504] width 45 height 10
click at [354, 461] on icon "button" at bounding box center [353, 466] width 18 height 21
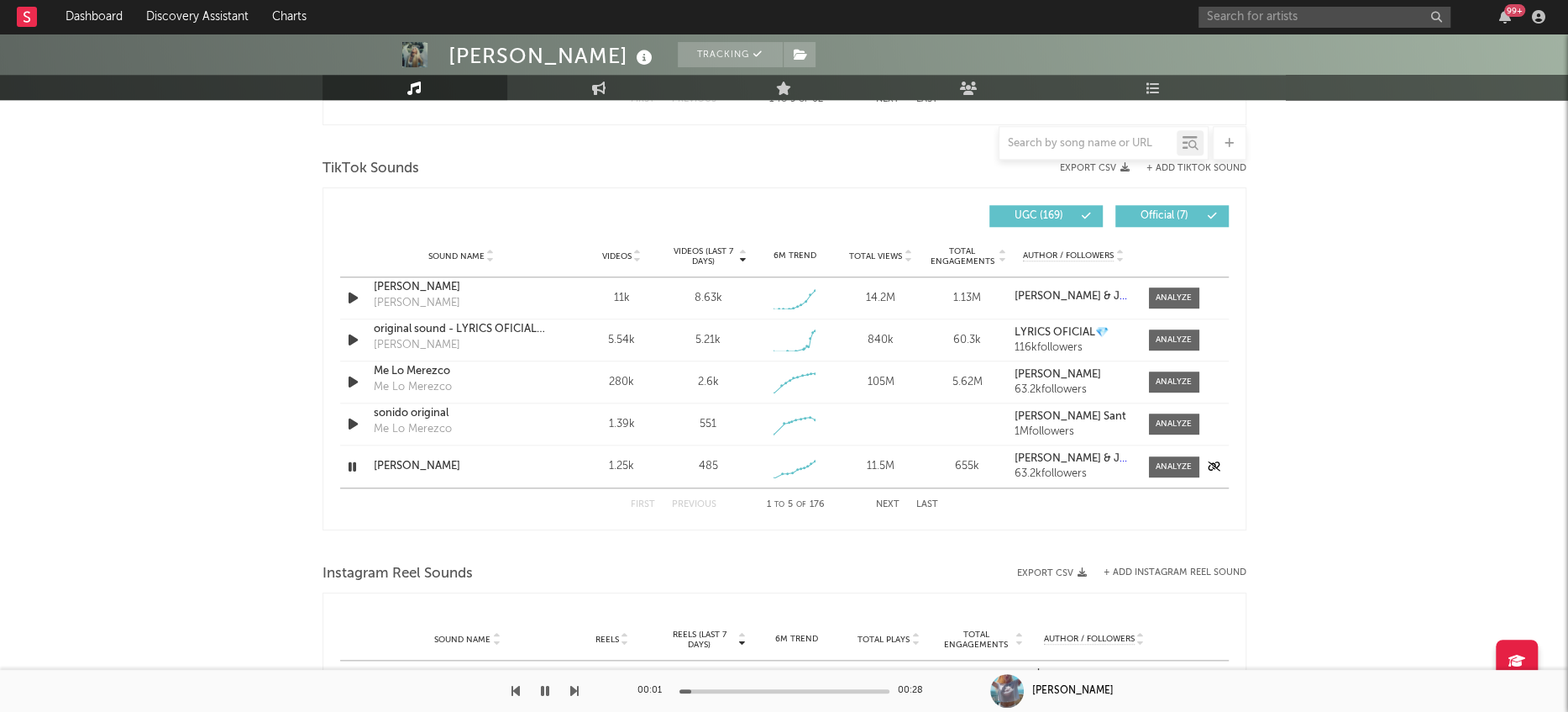
click at [350, 465] on icon "button" at bounding box center [352, 466] width 16 height 21
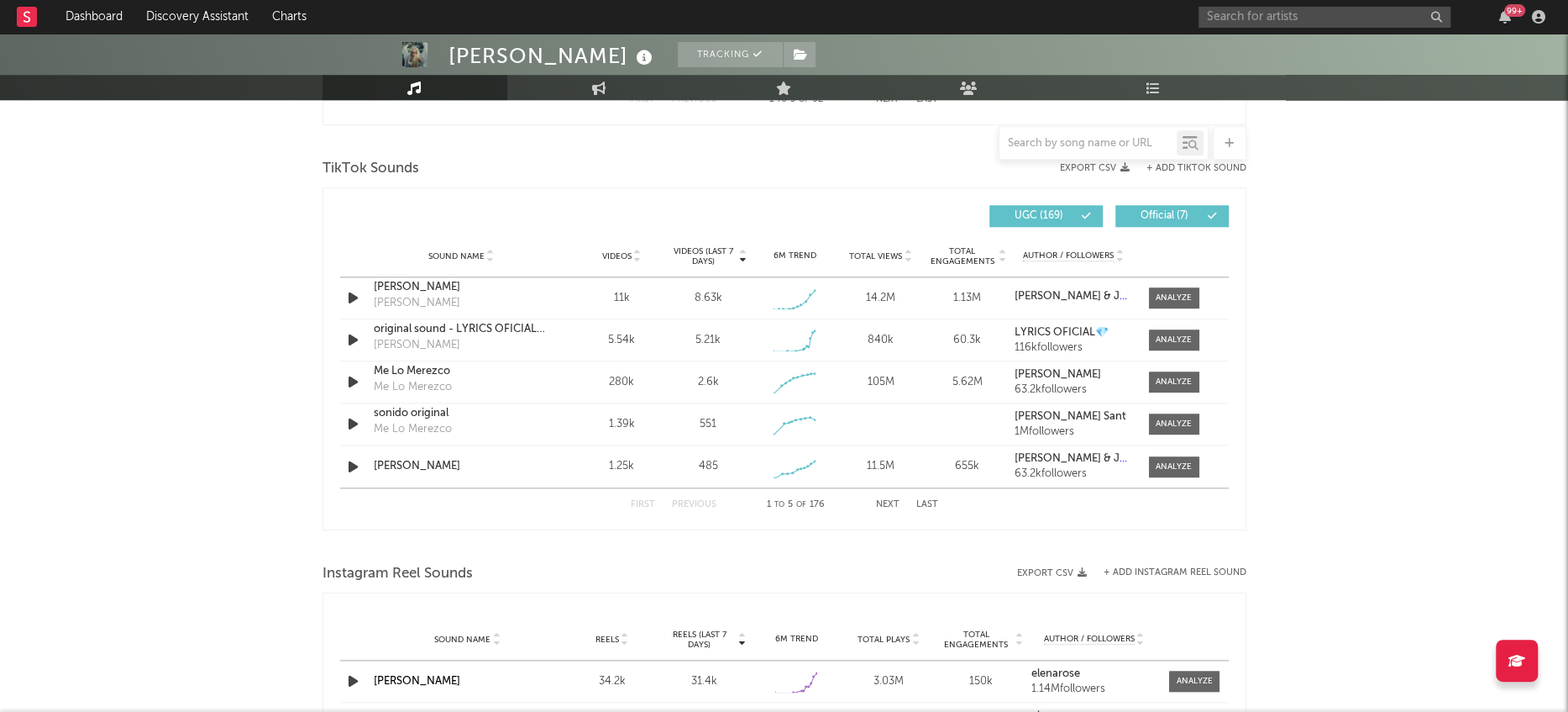
click at [880, 501] on button "Next" at bounding box center [888, 504] width 24 height 10
click at [344, 383] on icon "button" at bounding box center [353, 382] width 18 height 21
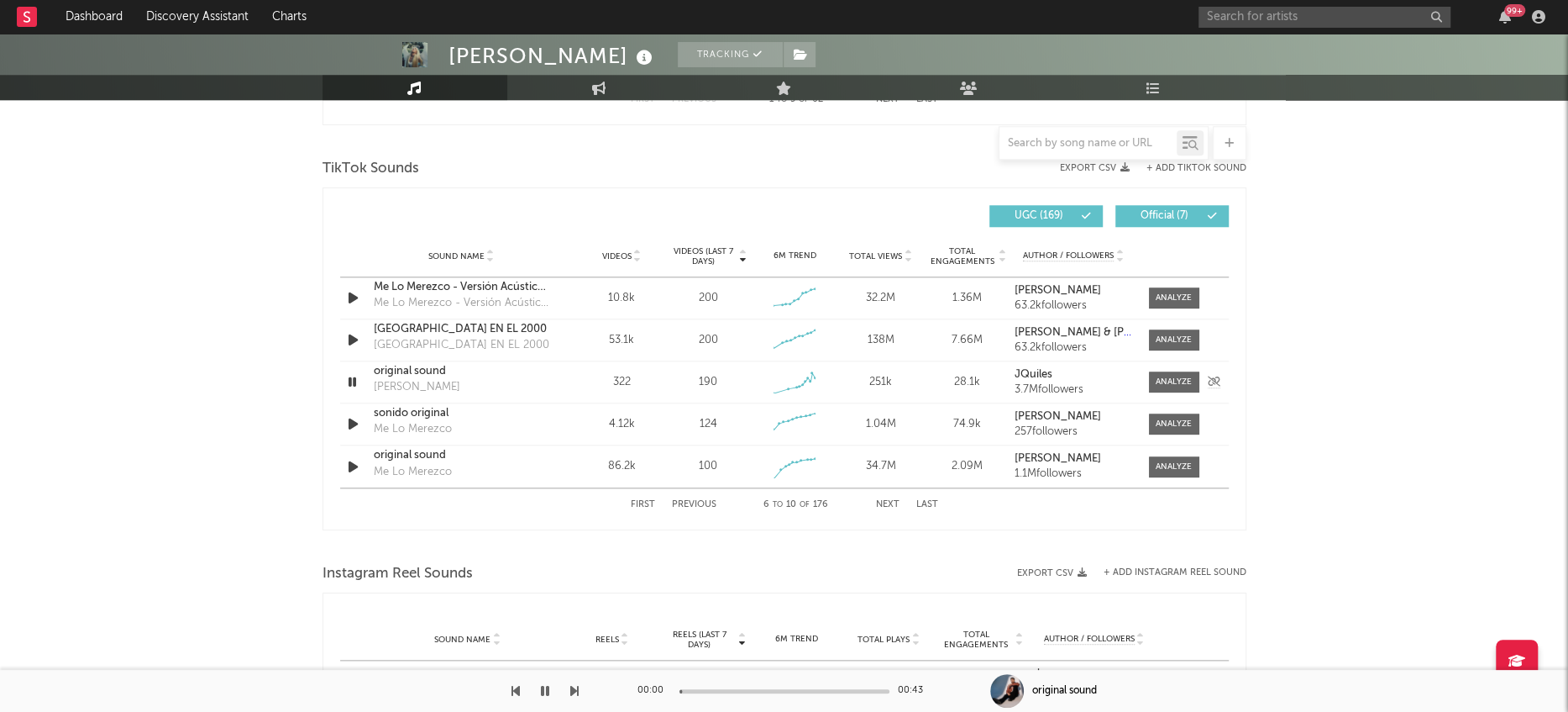
click at [347, 383] on icon "button" at bounding box center [352, 382] width 16 height 21
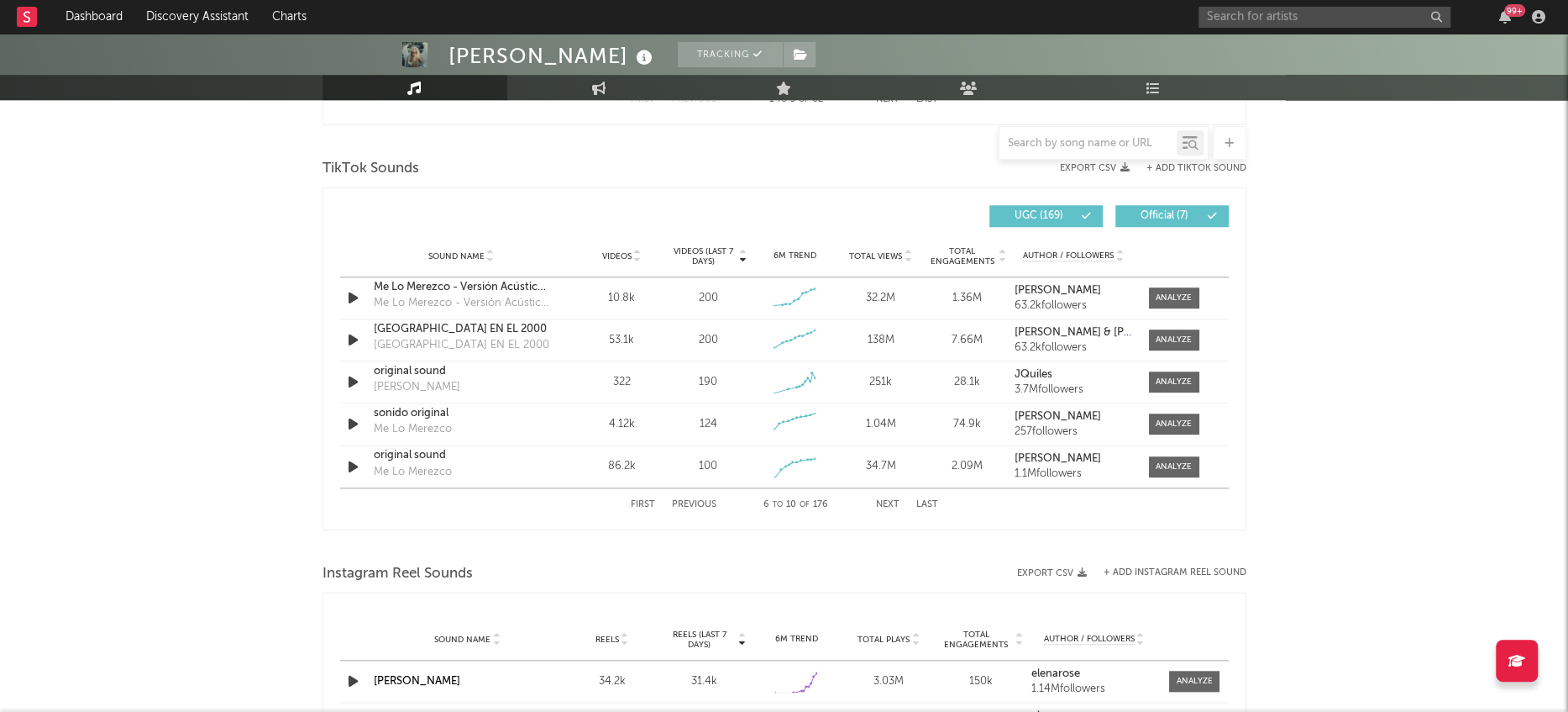
click at [884, 502] on button "Next" at bounding box center [888, 504] width 24 height 10
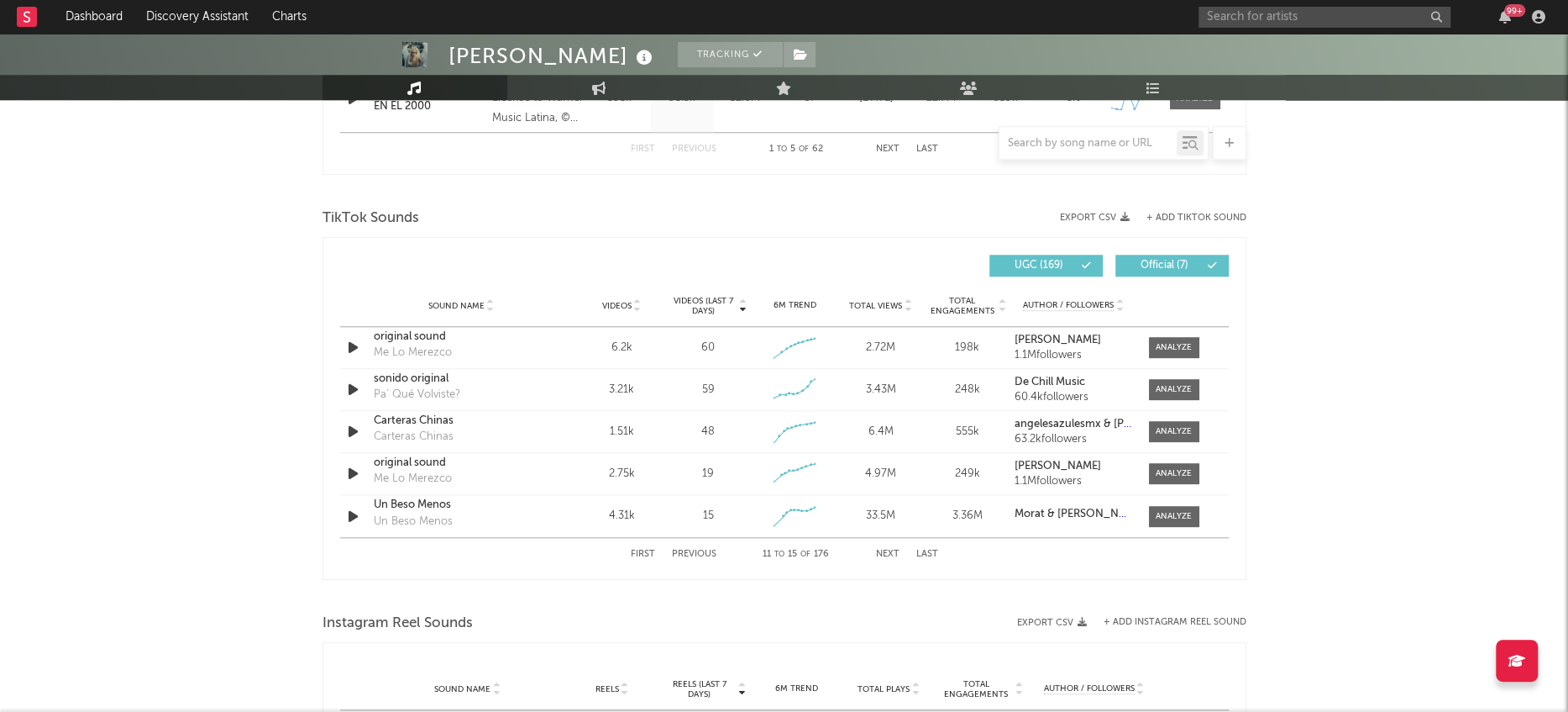
click at [1187, 218] on button "+ Add TikTok Sound" at bounding box center [1197, 217] width 100 height 10
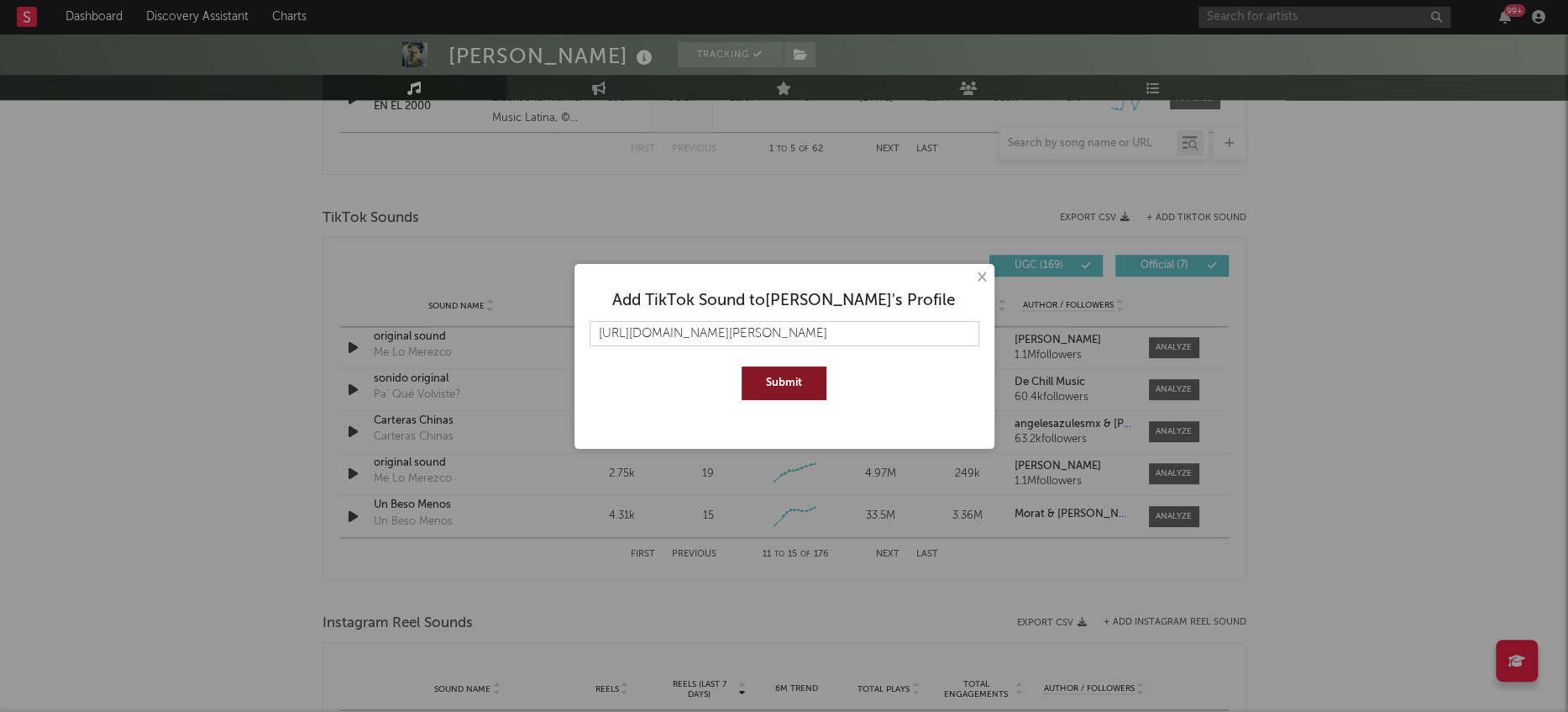
scroll to position [0, 4272]
type input "[URL][DOMAIN_NAME][PERSON_NAME]"
click at [780, 387] on button "Submit" at bounding box center [784, 383] width 84 height 33
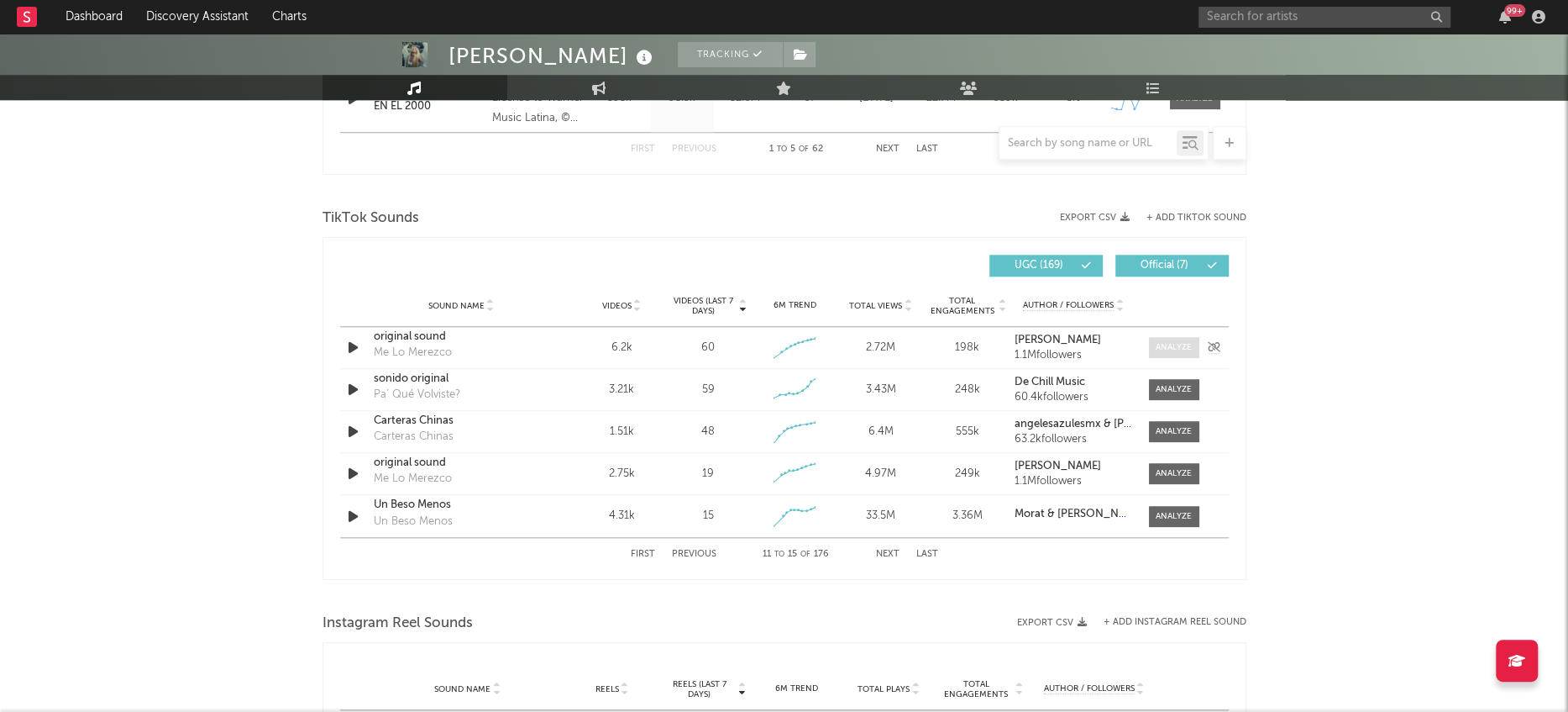
click at [1168, 343] on div at bounding box center [1174, 348] width 36 height 12
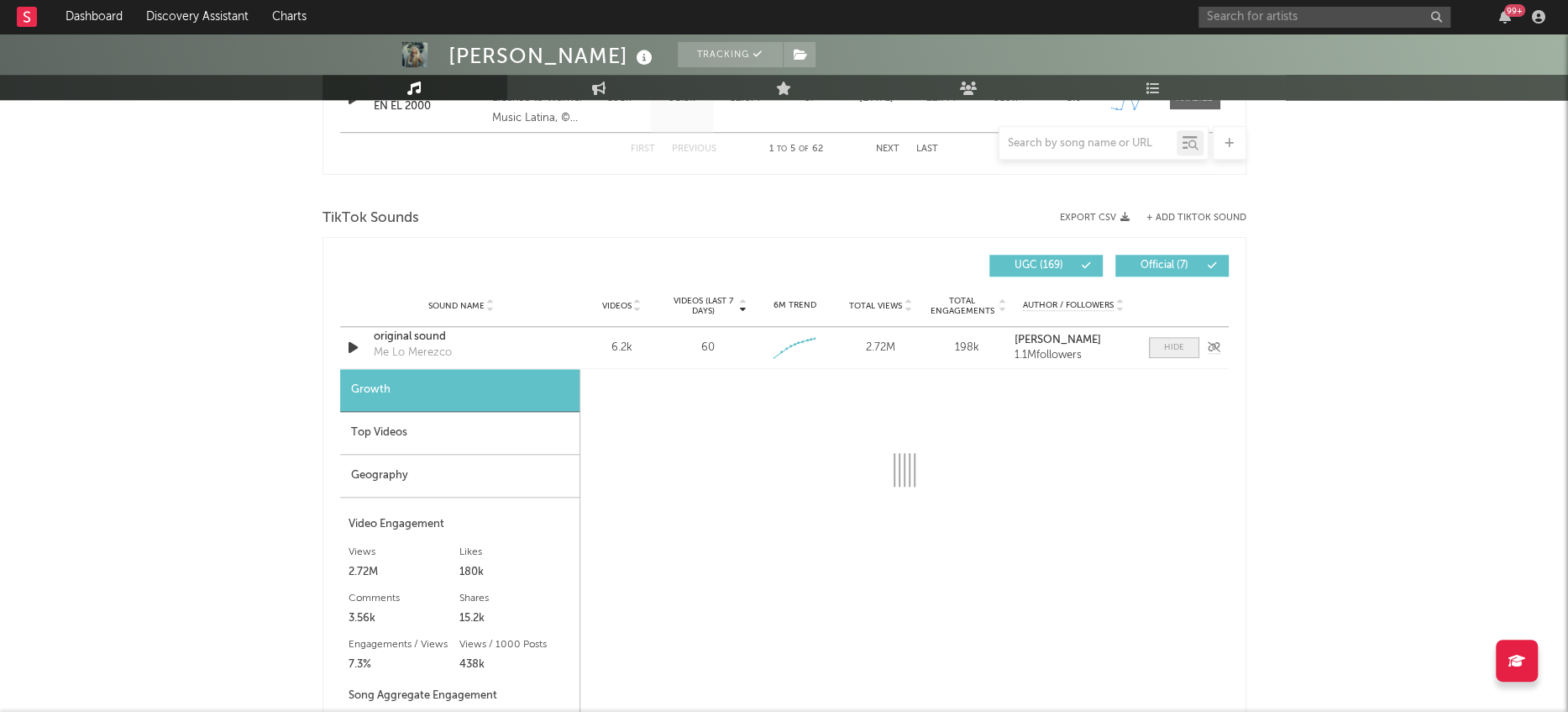
click at [1173, 351] on div at bounding box center [1174, 348] width 20 height 12
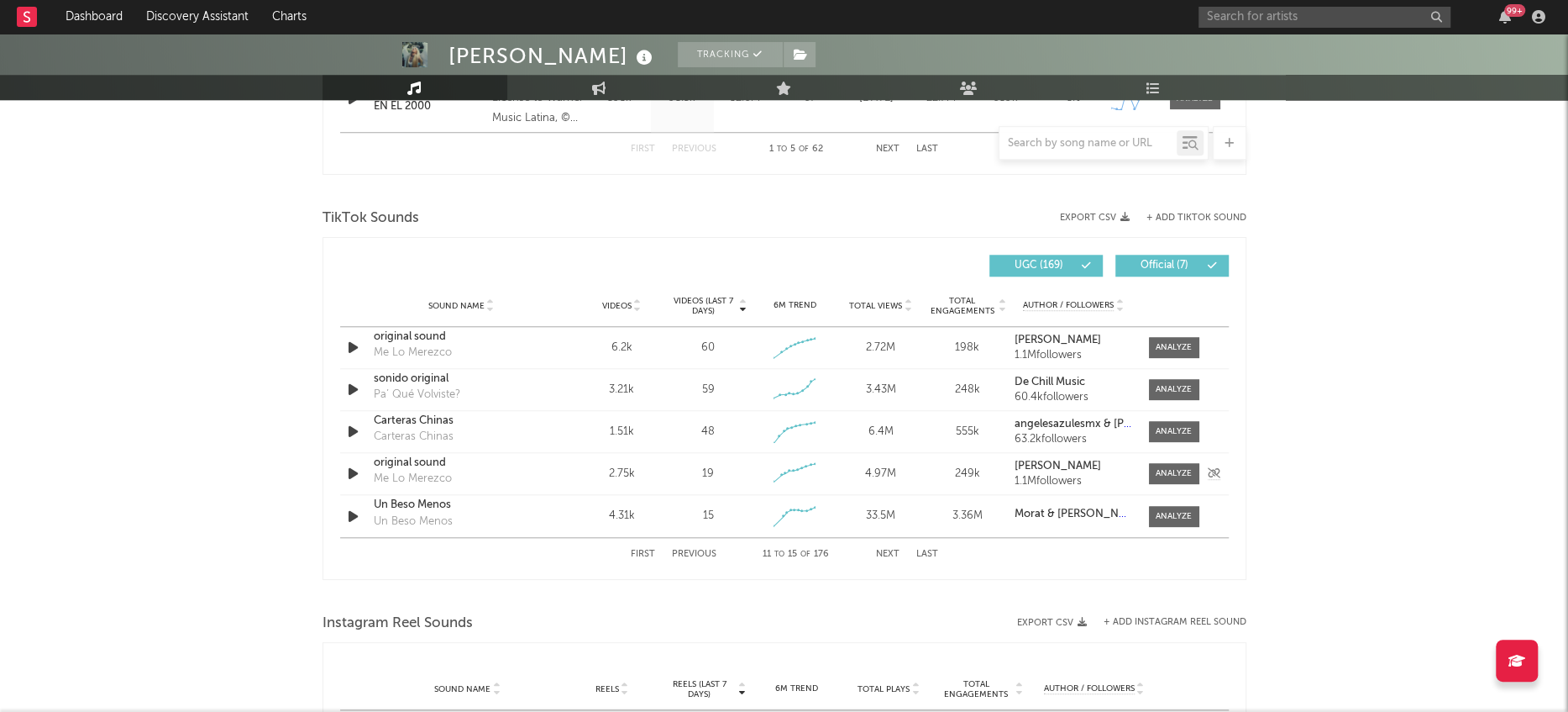
scroll to position [1053, 0]
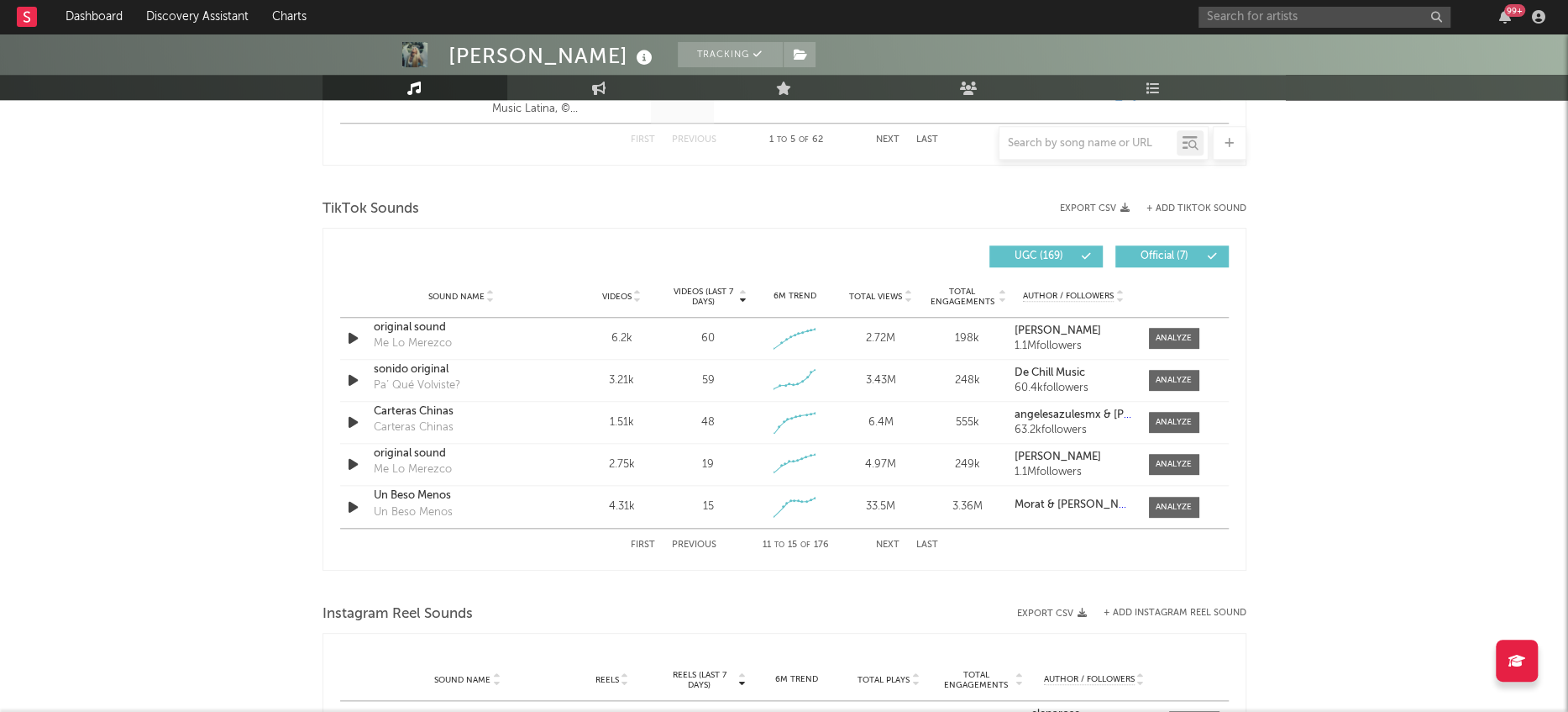
click at [650, 542] on button "First" at bounding box center [643, 545] width 25 height 10
click at [1183, 334] on div at bounding box center [1174, 338] width 36 height 12
select select "1w"
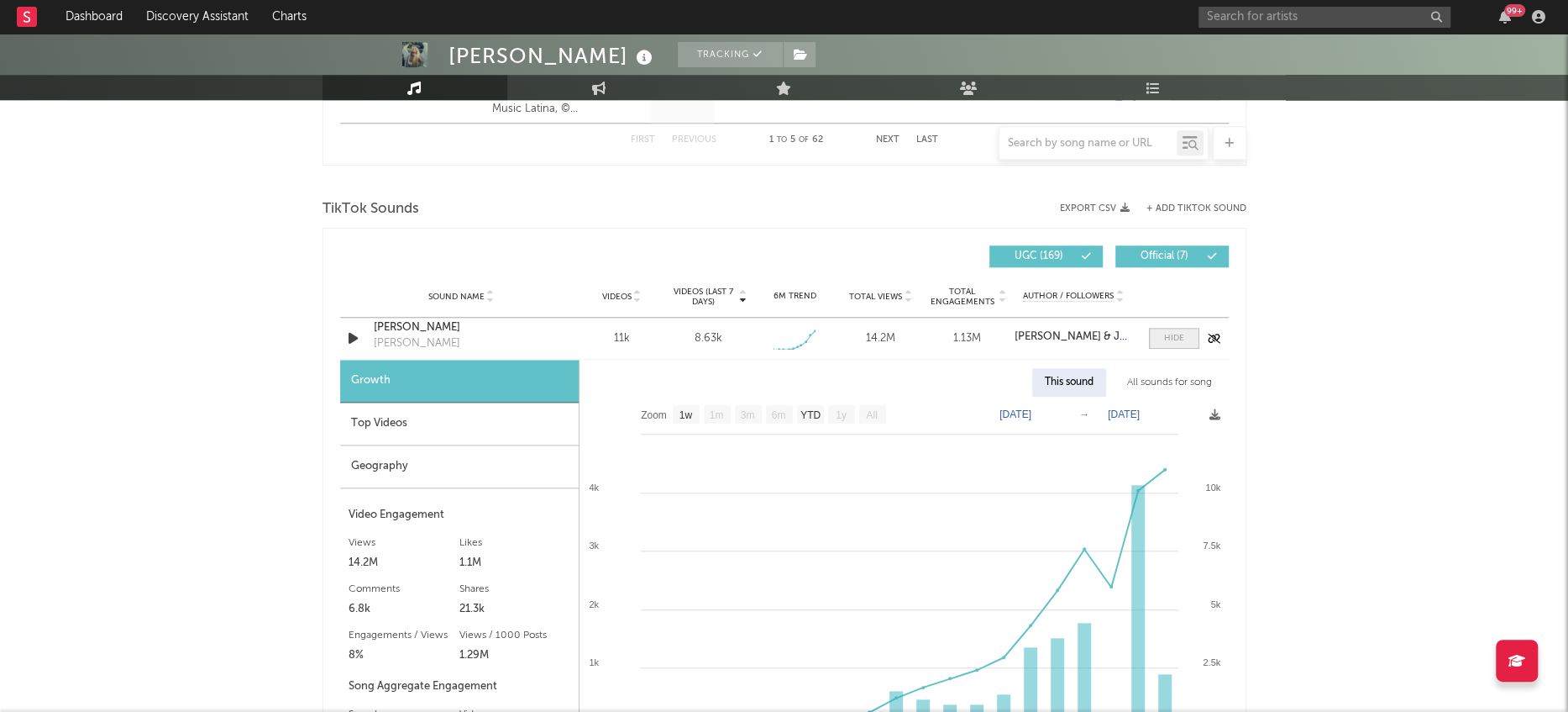
click at [1169, 343] on span at bounding box center [1174, 338] width 50 height 21
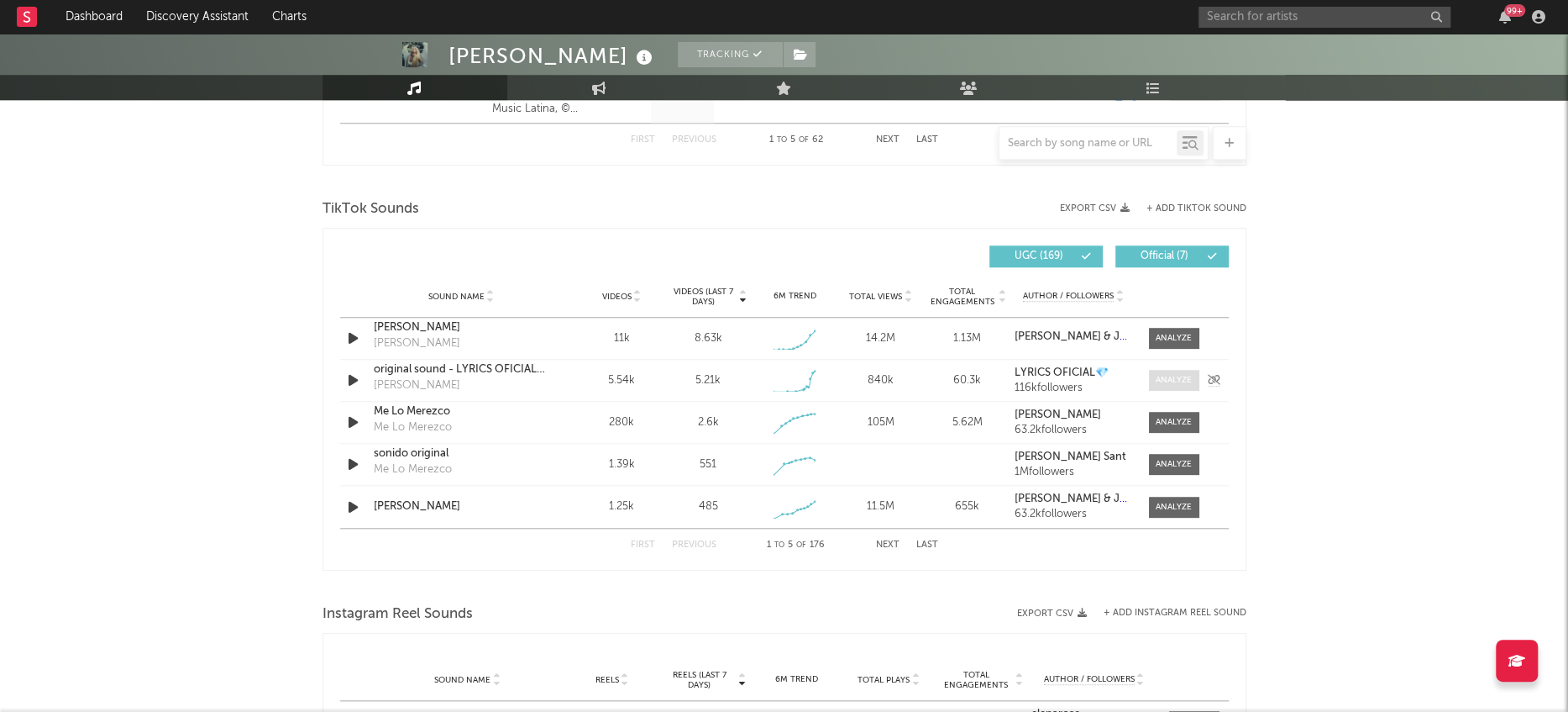
click at [1166, 377] on div at bounding box center [1174, 380] width 36 height 12
select select "1w"
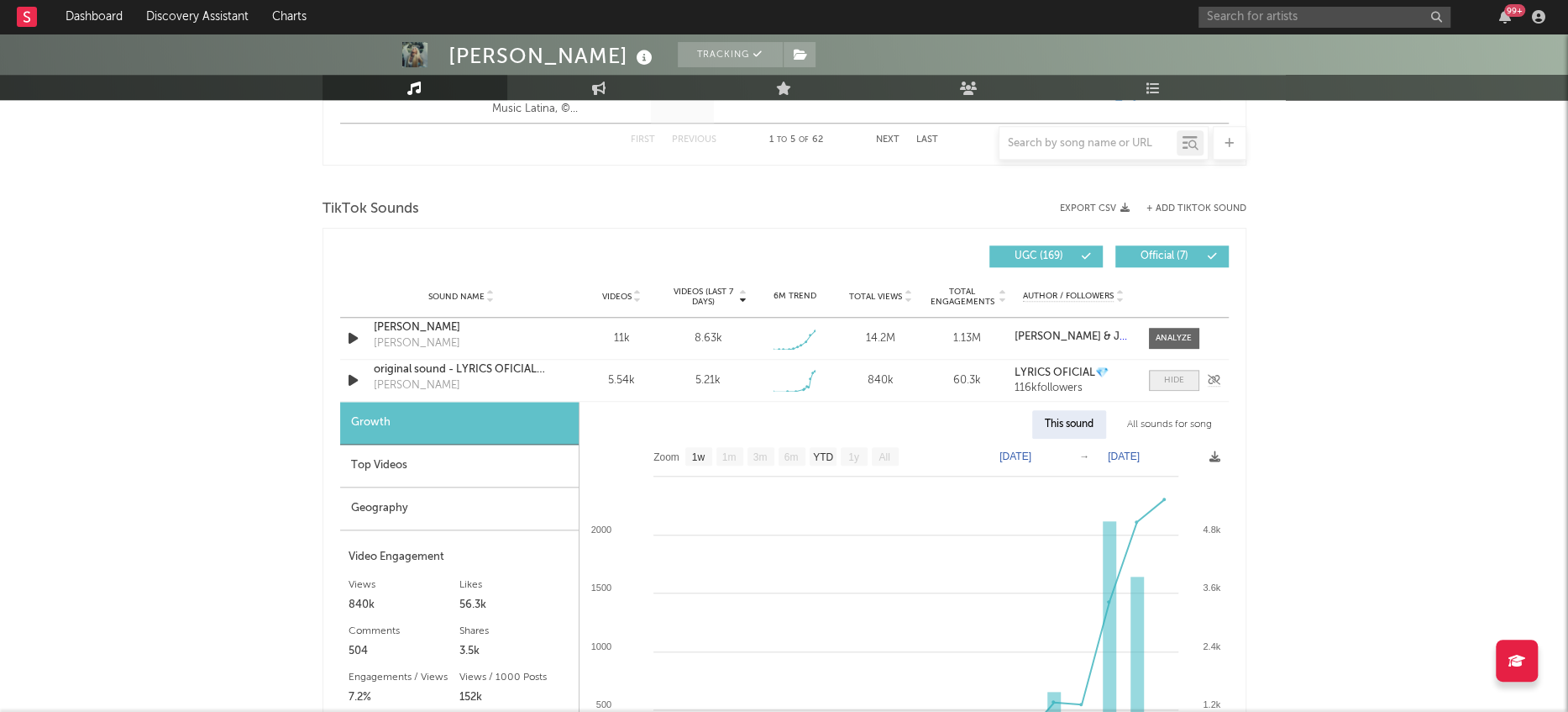
click at [1166, 377] on div at bounding box center [1174, 380] width 20 height 12
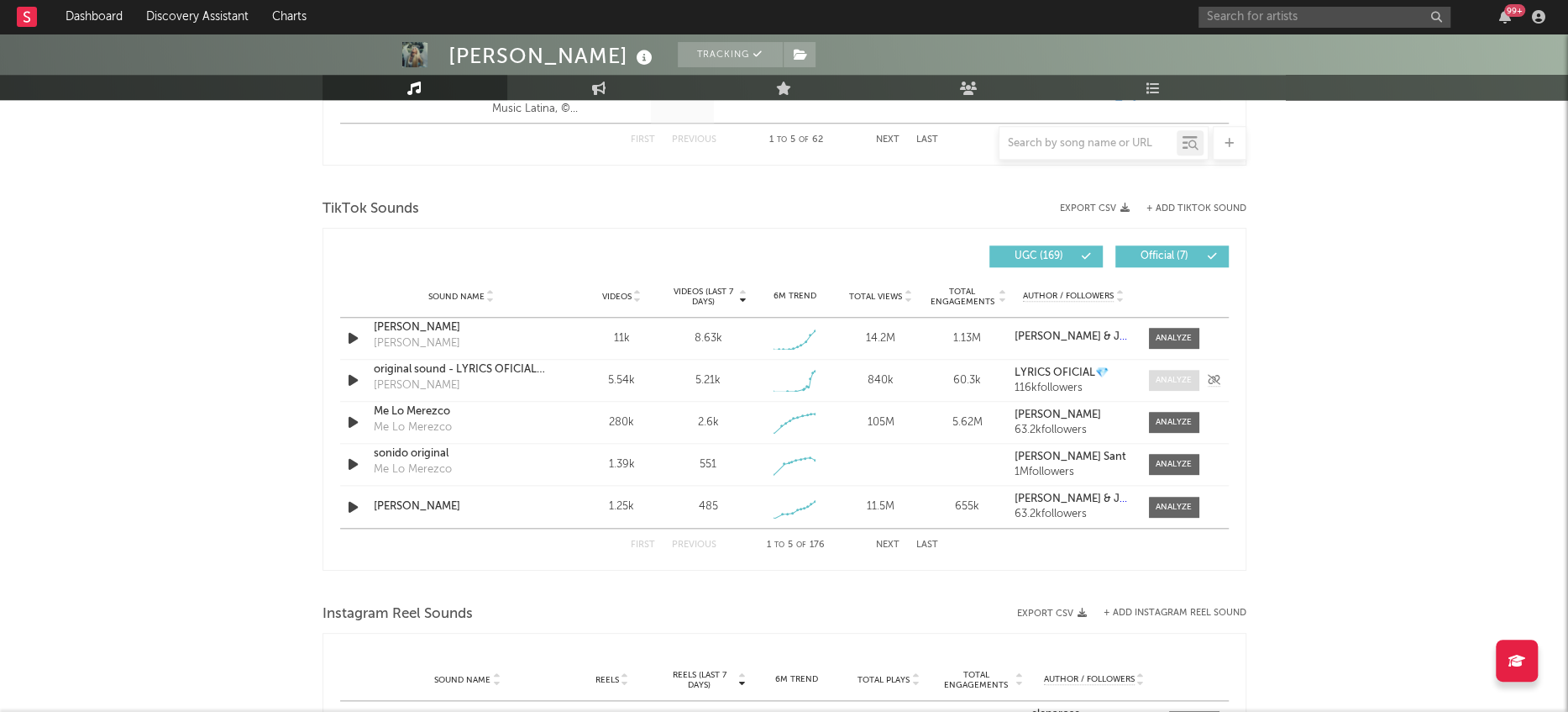
click at [1166, 377] on div at bounding box center [1174, 380] width 36 height 12
select select "1w"
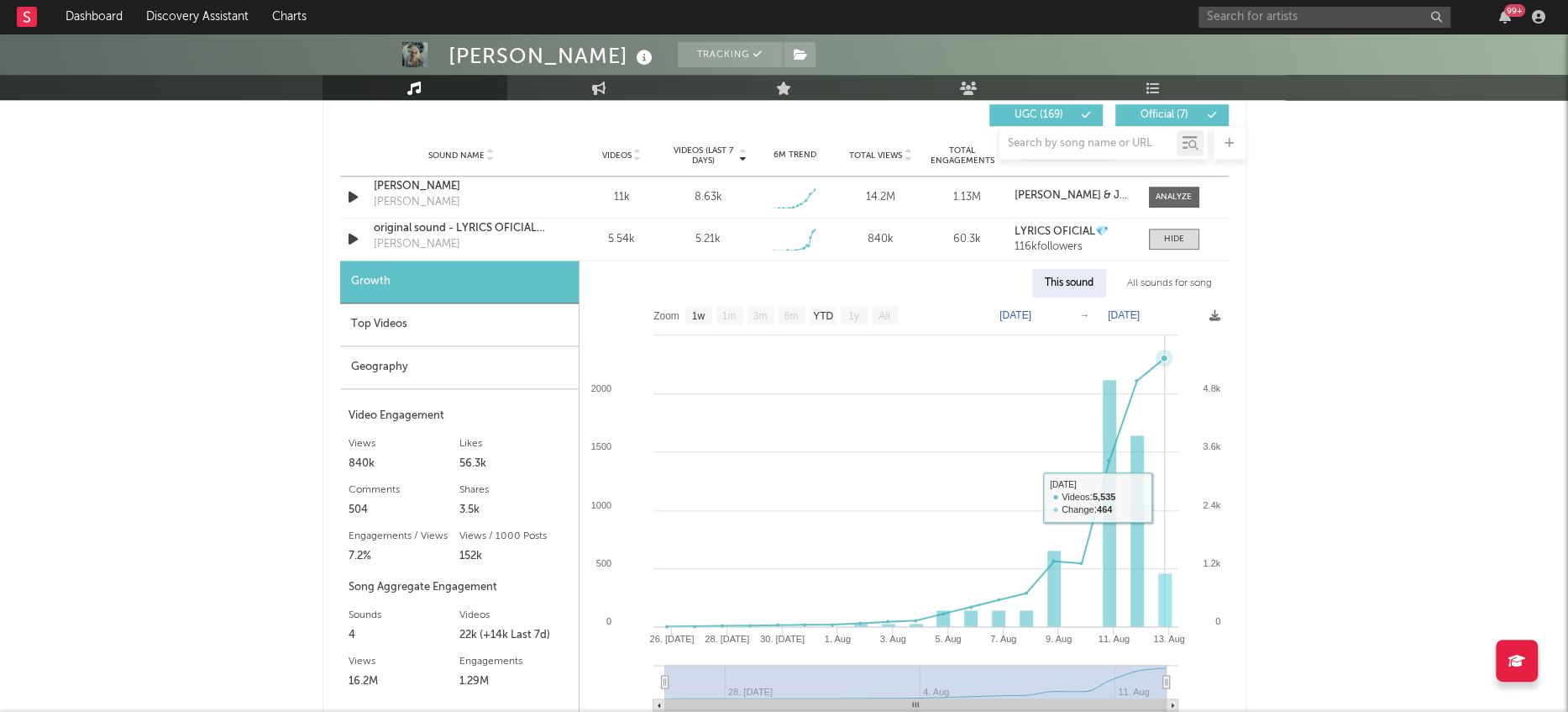
scroll to position [1154, 0]
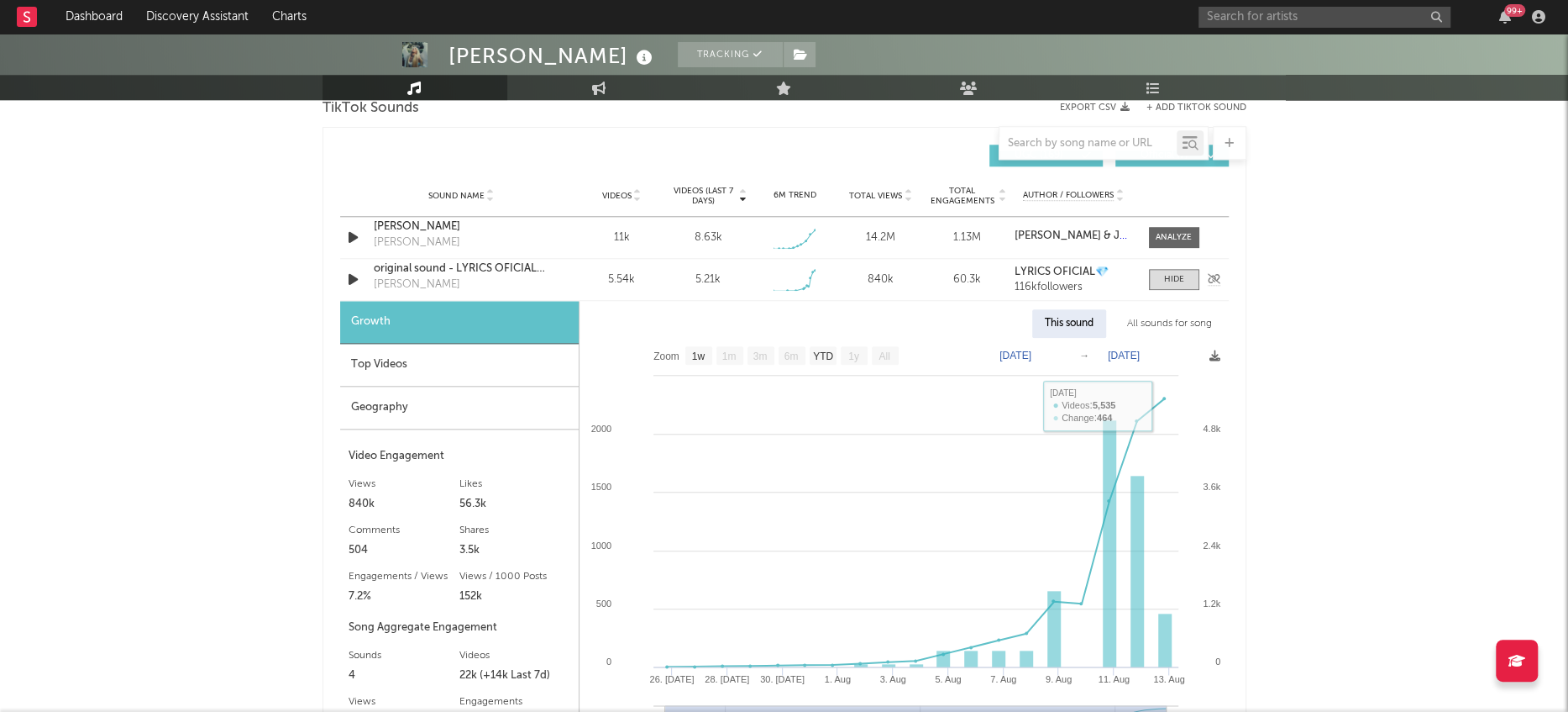
click at [1172, 267] on div "Sound Name original sound - LYRICS OFICIAL💎 [PERSON_NAME] Videos 5.54k Videos (…" at bounding box center [785, 279] width 889 height 41
click at [1171, 283] on div at bounding box center [1174, 279] width 20 height 12
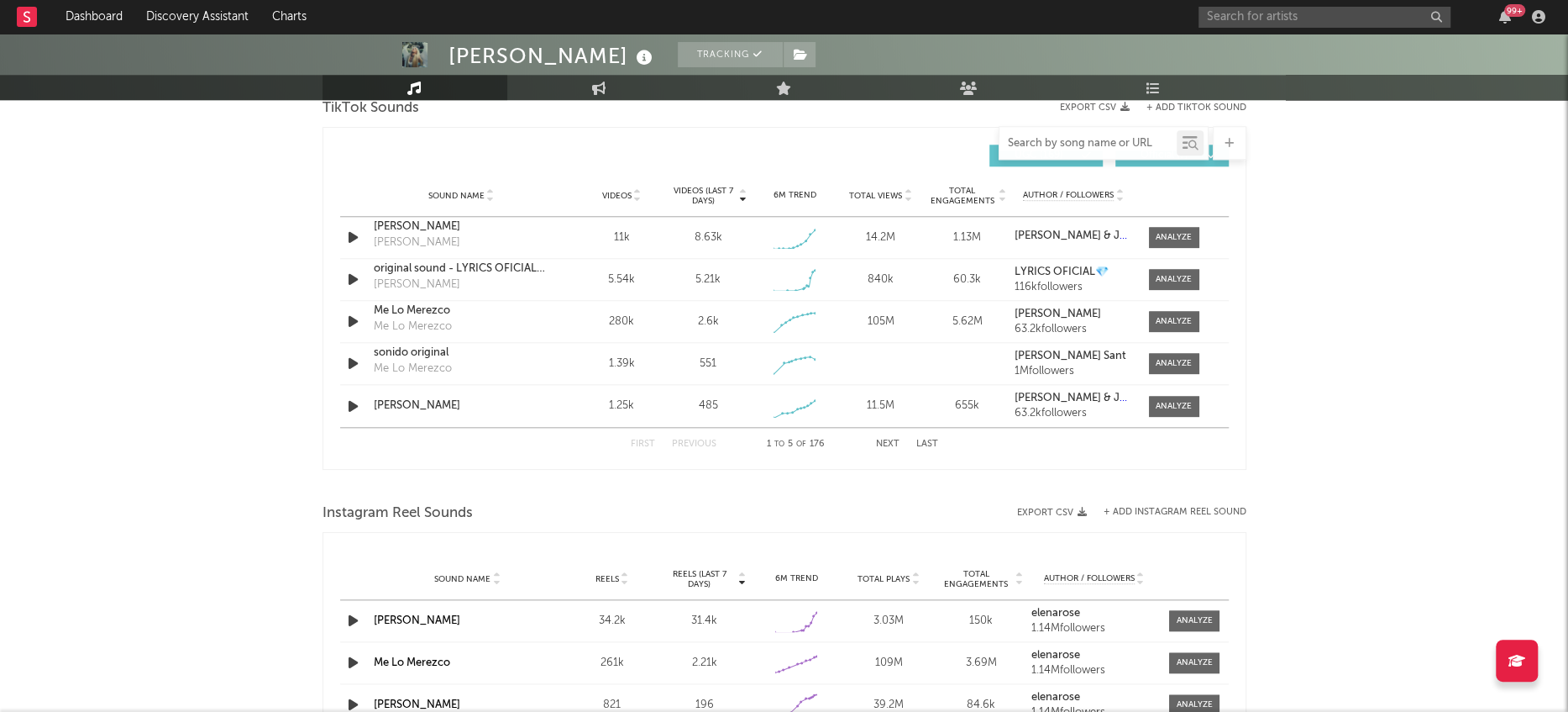
click at [1081, 147] on input "text" at bounding box center [1088, 143] width 177 height 13
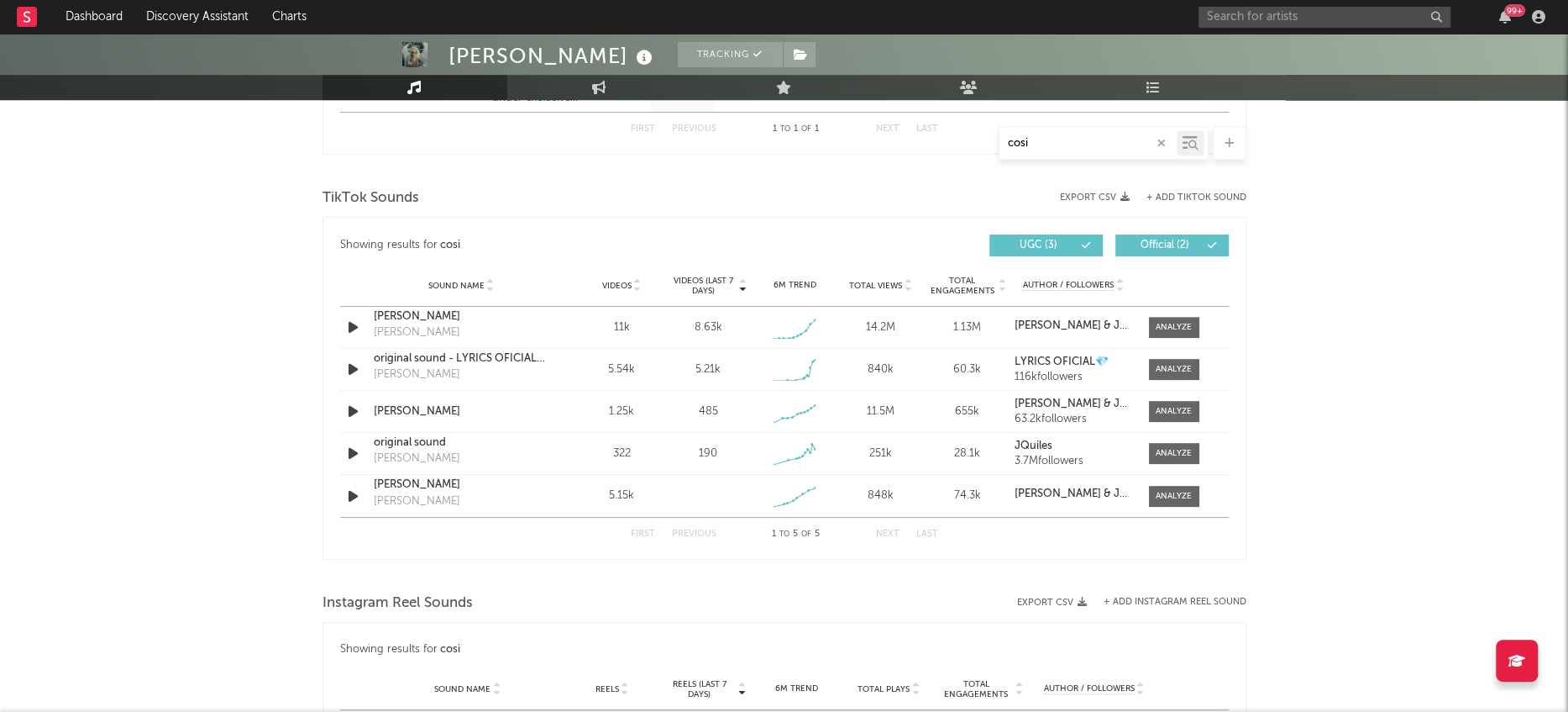
scroll to position [790, 0]
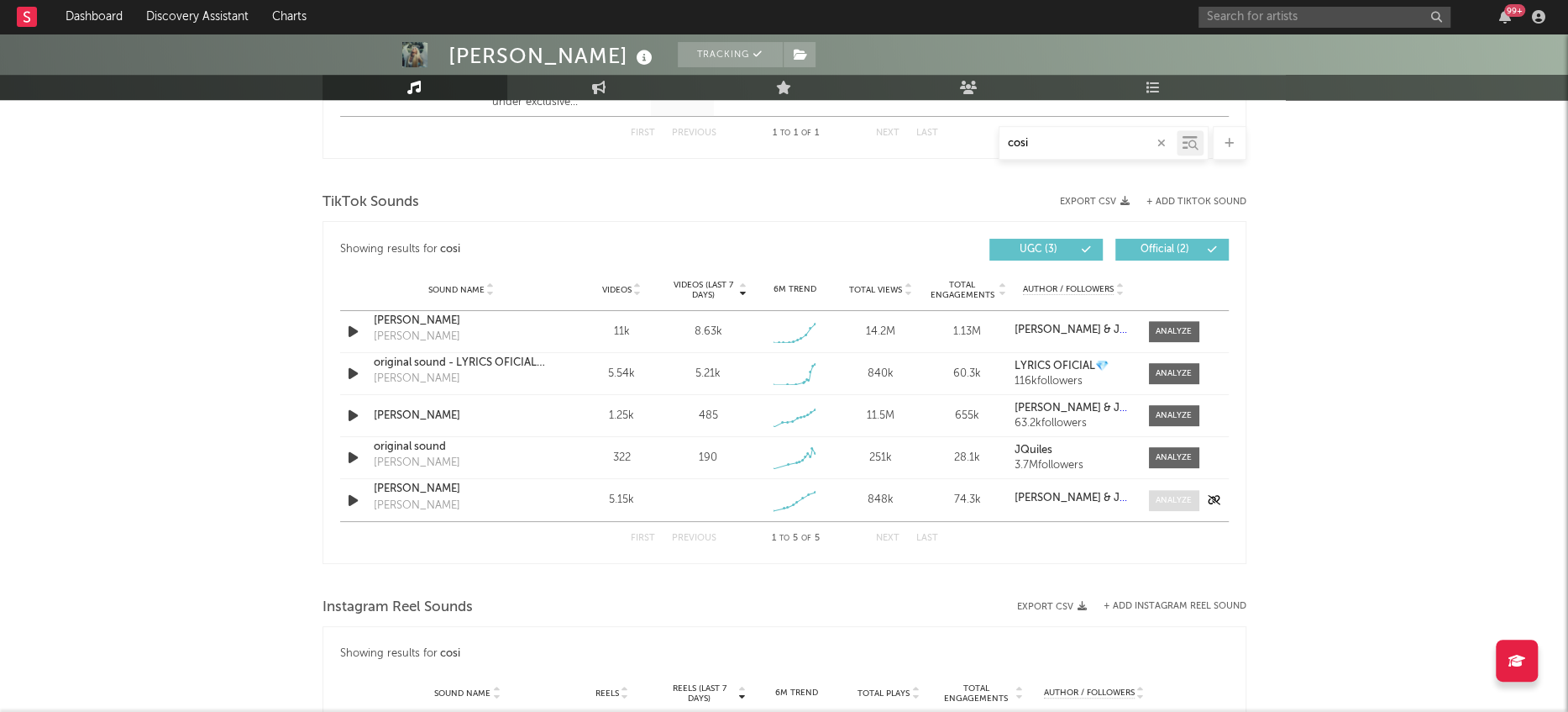
type input "cosi"
click at [1176, 503] on div at bounding box center [1174, 500] width 36 height 12
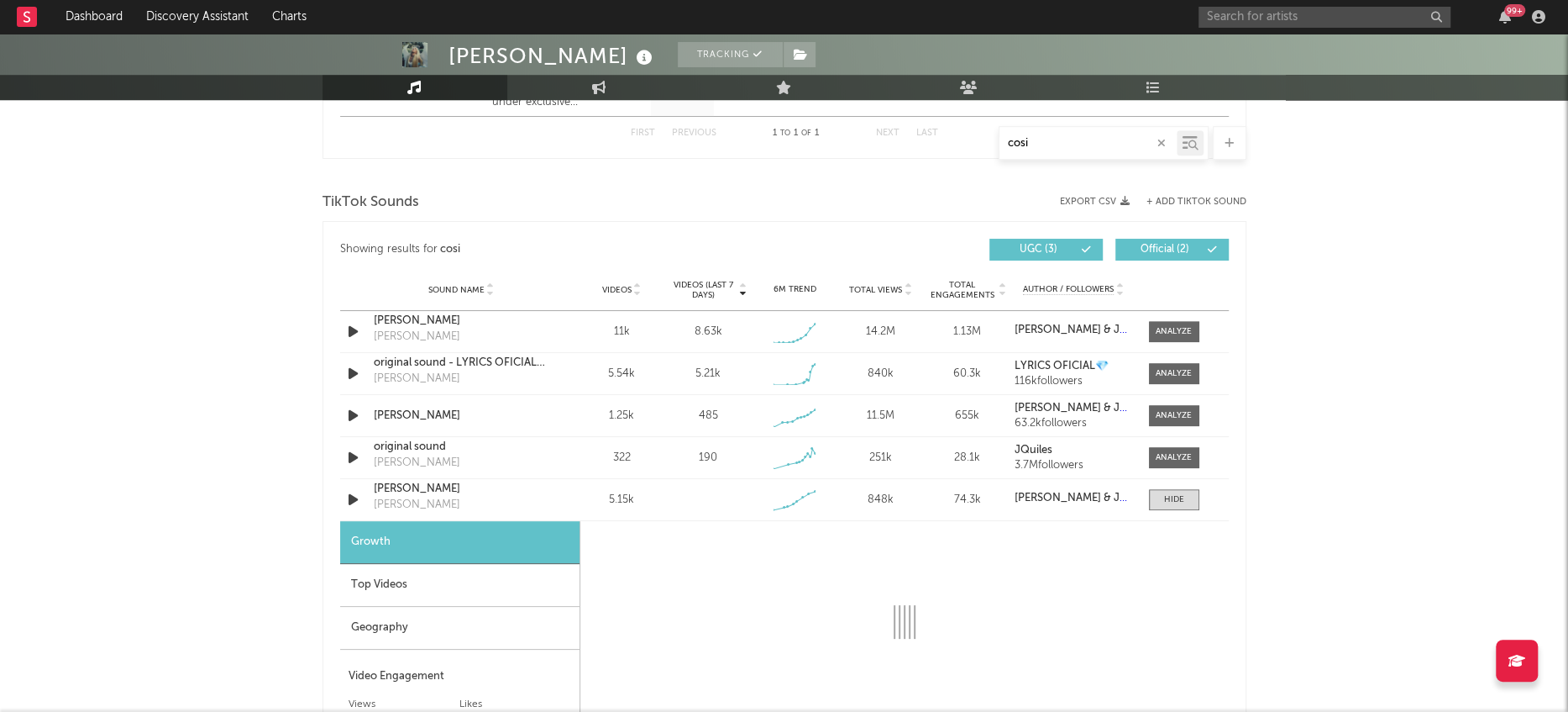
select select "1w"
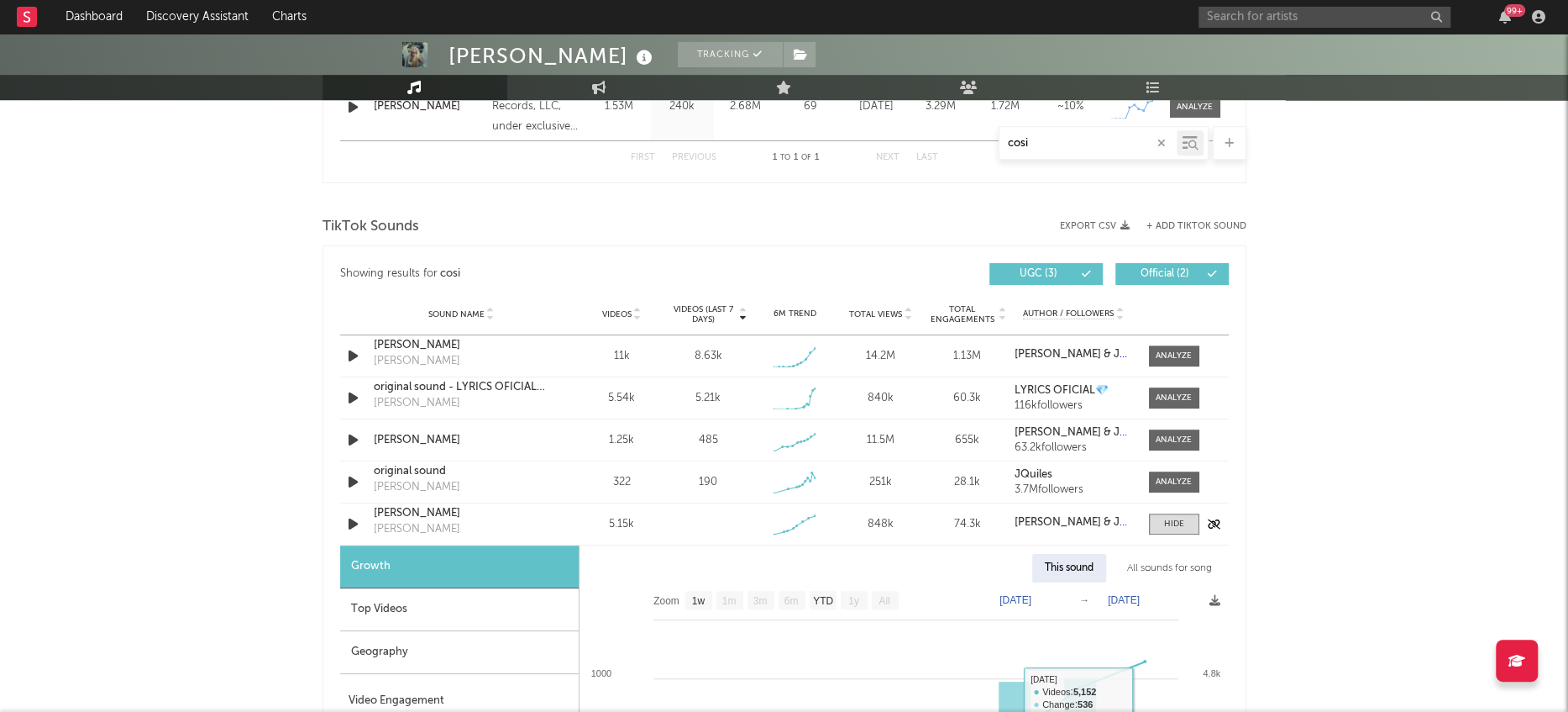
scroll to position [765, 0]
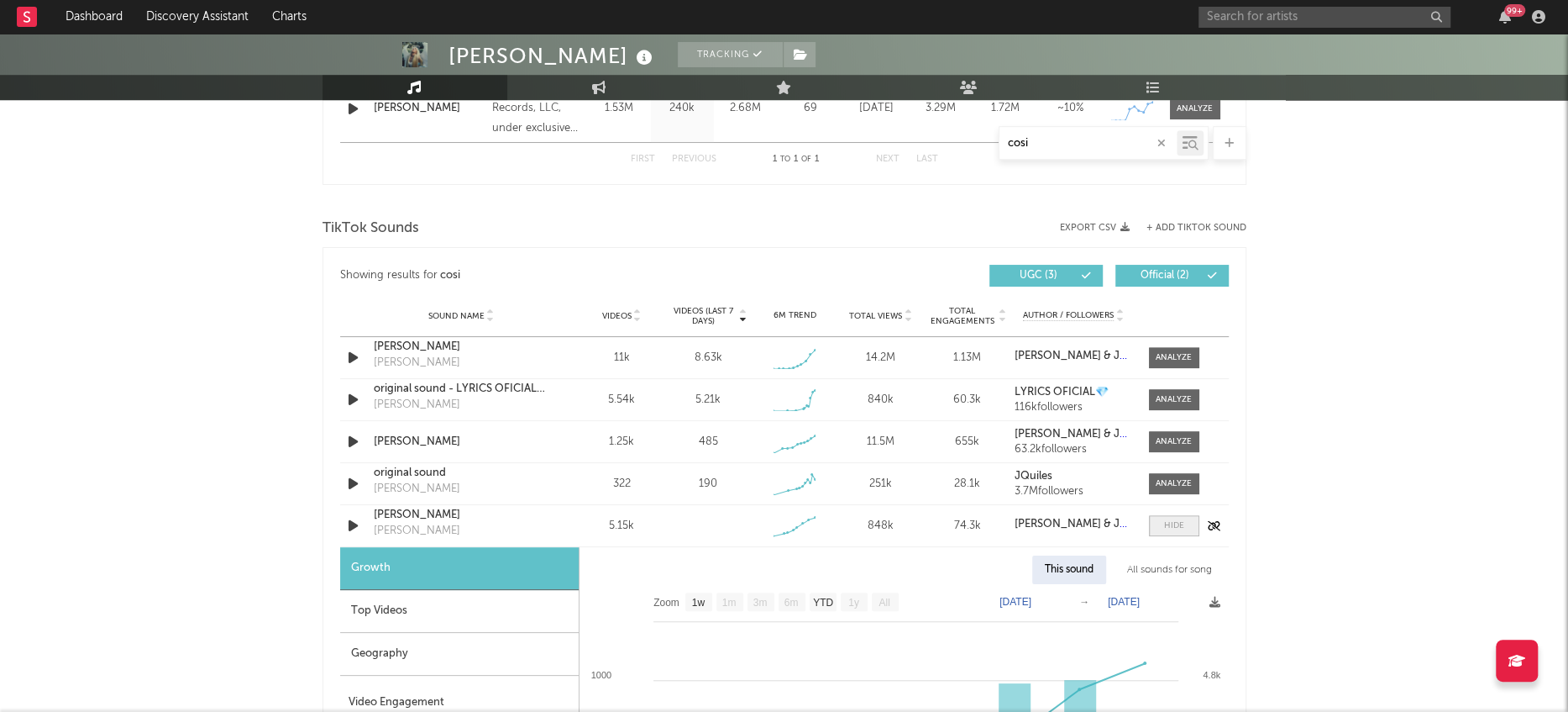
click at [1173, 527] on div at bounding box center [1174, 525] width 20 height 12
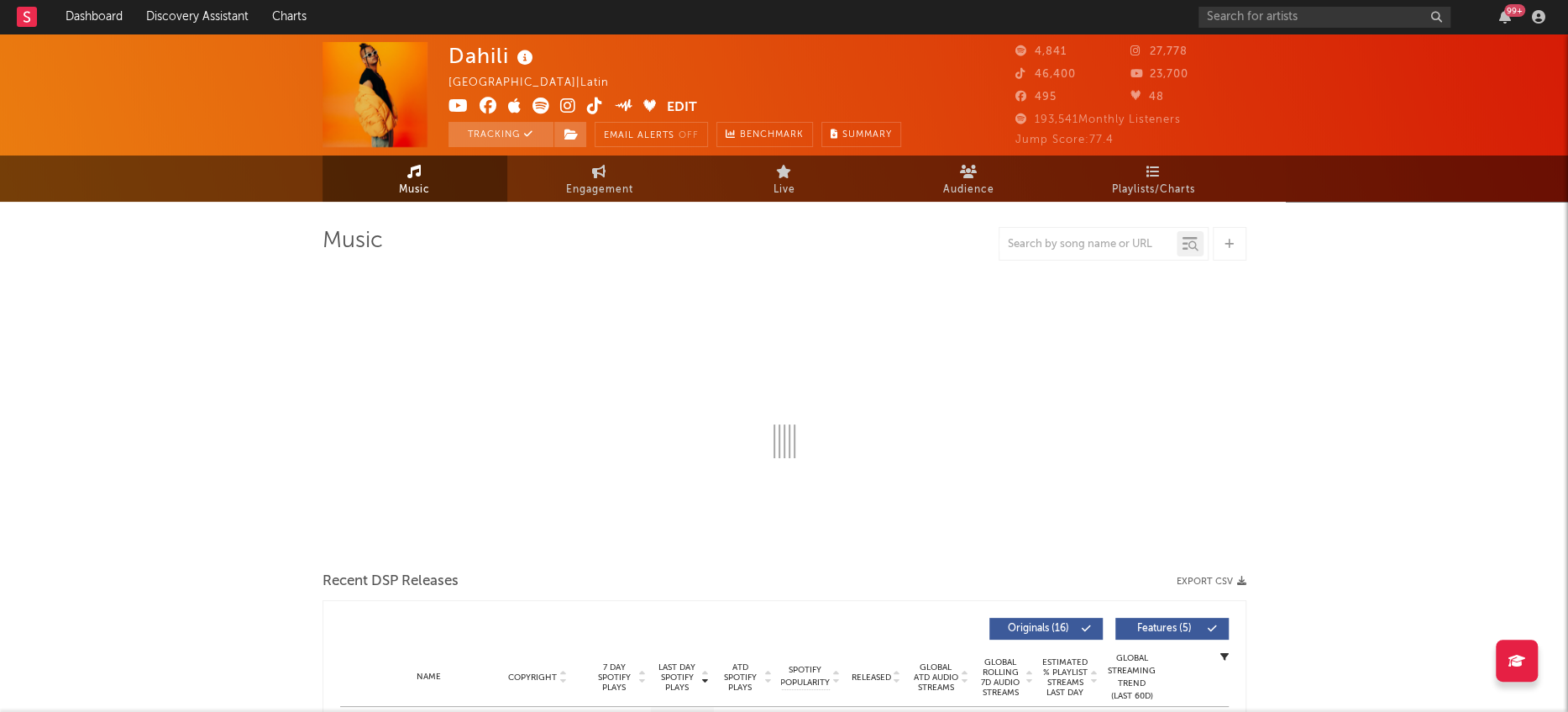
select select "6m"
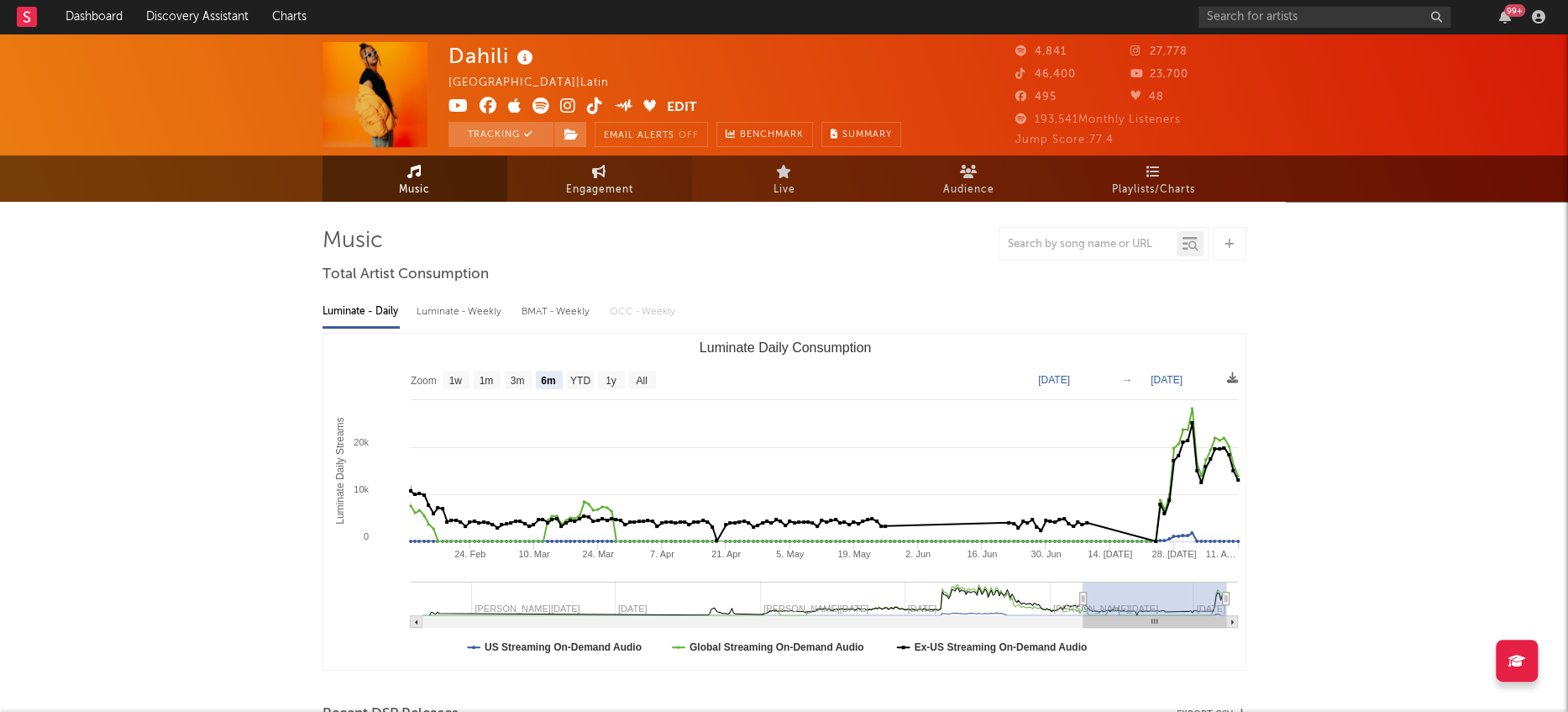
click at [593, 178] on link "Engagement" at bounding box center [600, 179] width 185 height 47
select select "1w"
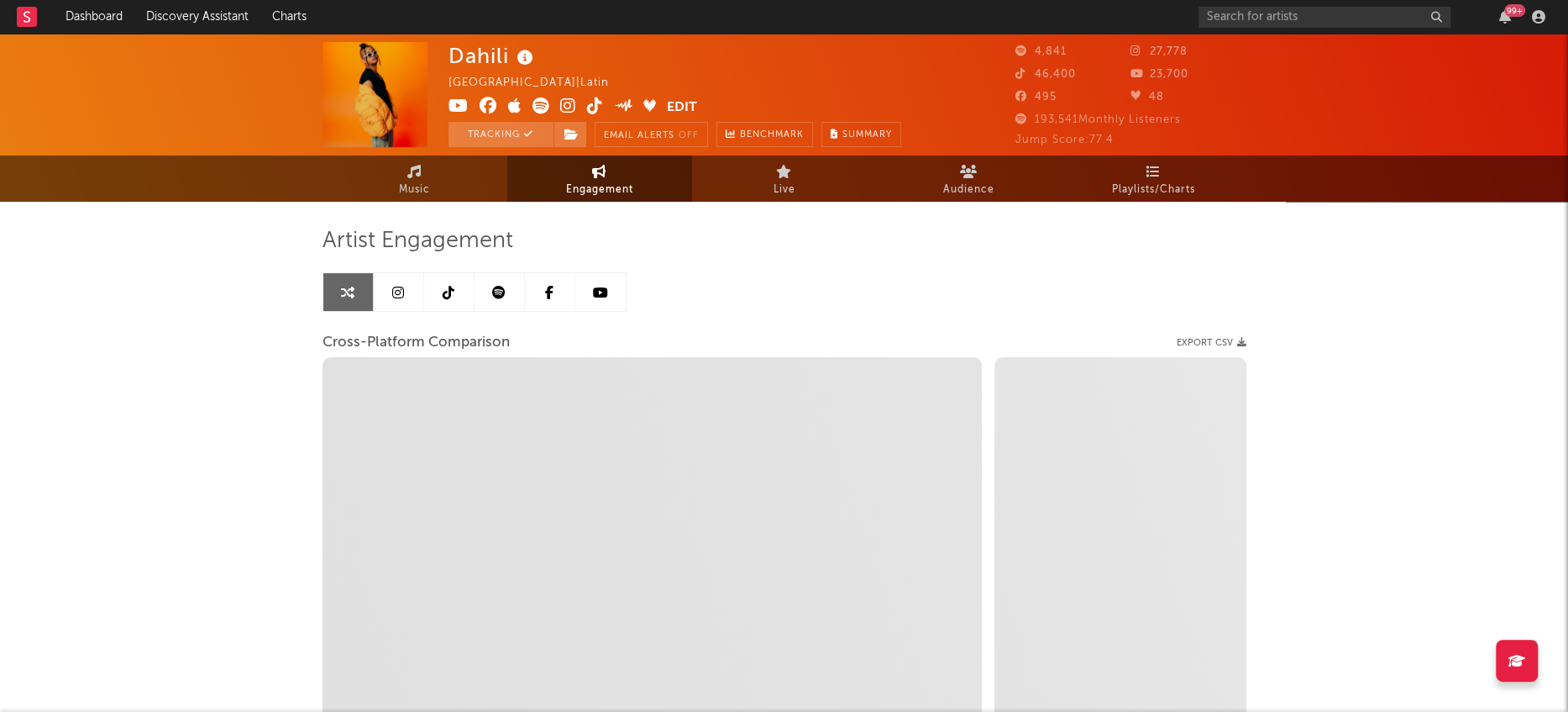
select select "1m"
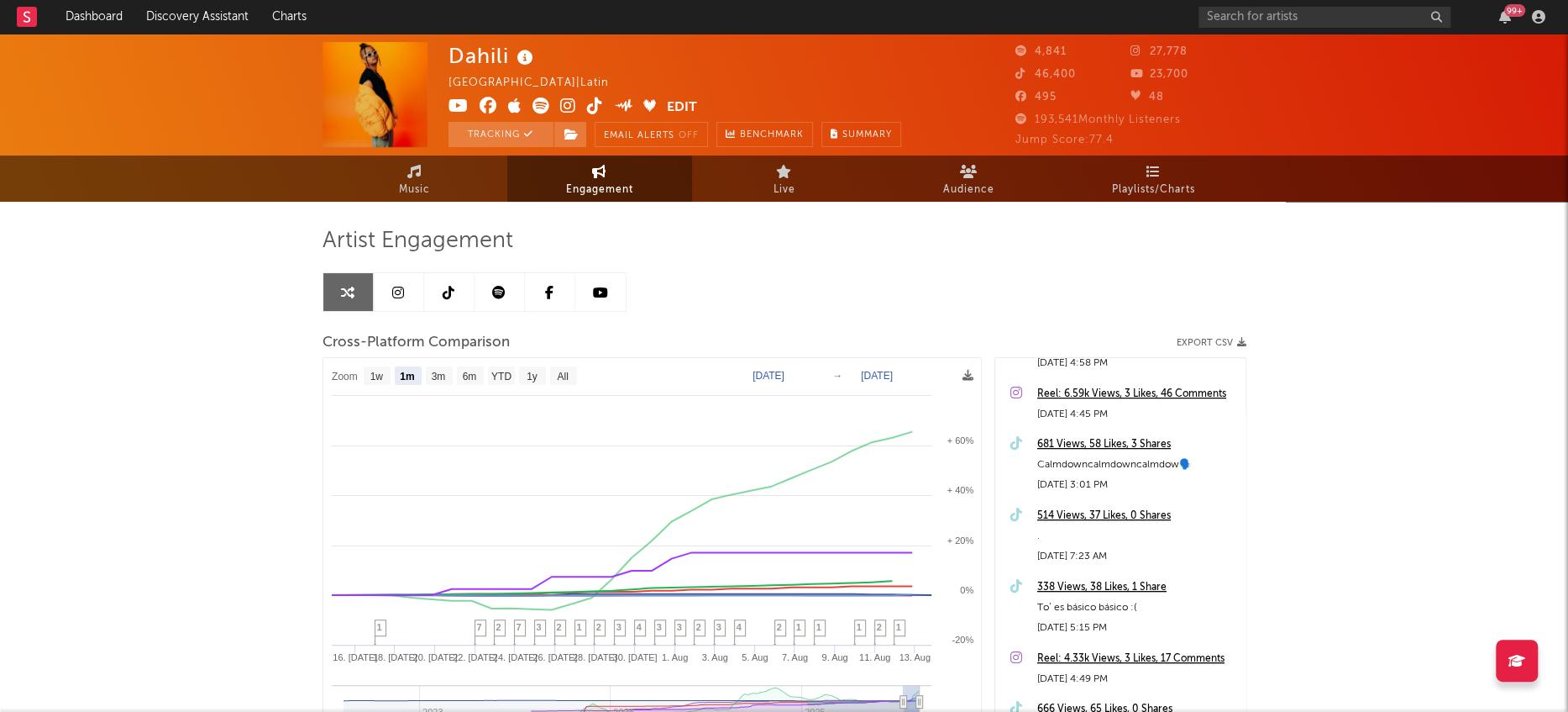
click at [407, 281] on link at bounding box center [399, 291] width 50 height 38
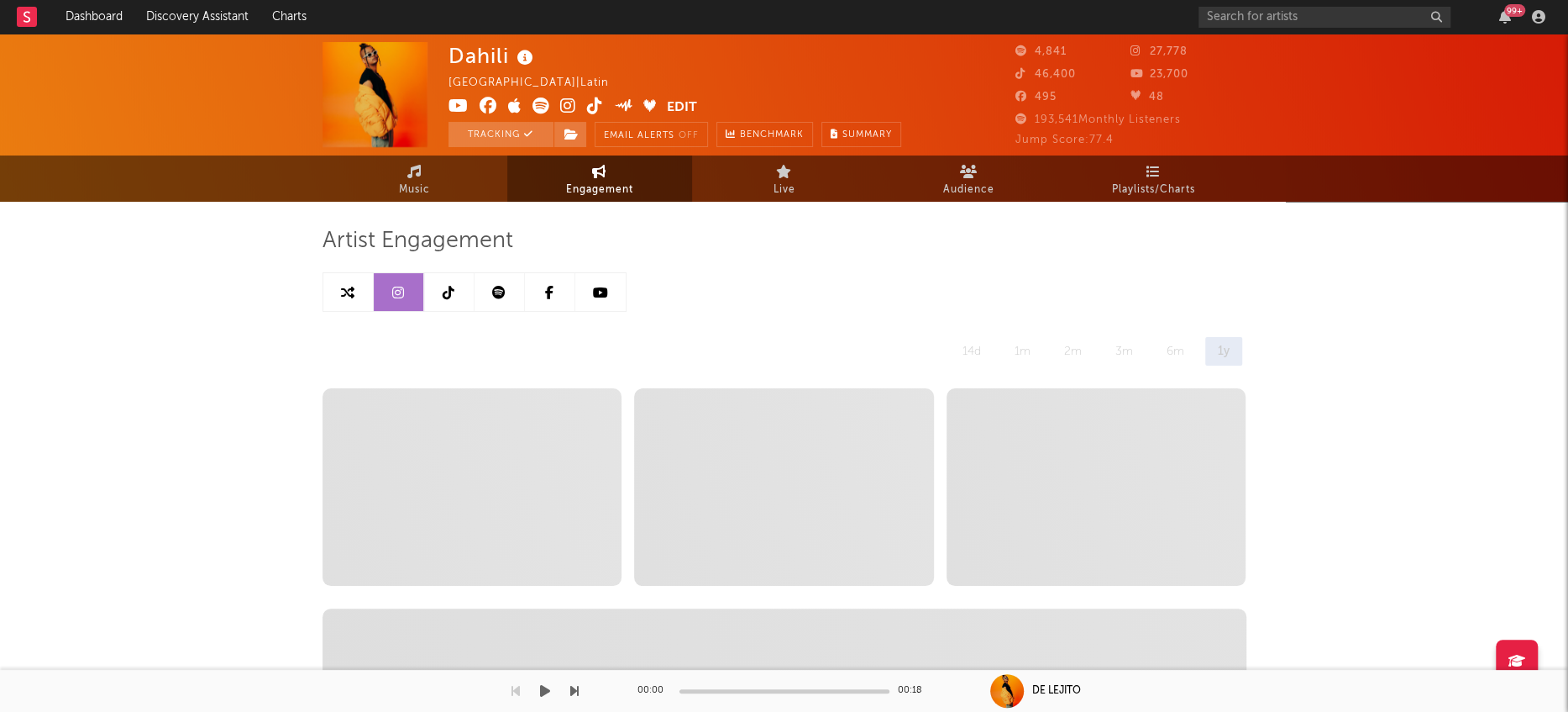
select select "6m"
